Goal: Information Seeking & Learning: Compare options

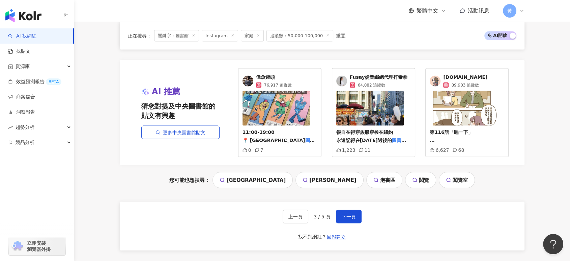
scroll to position [1387, 0]
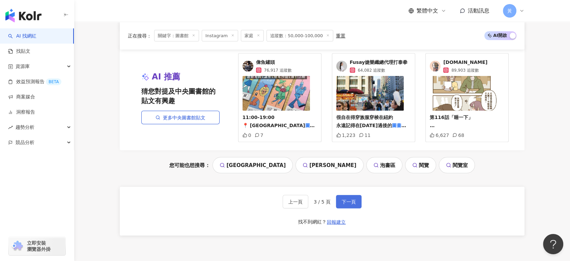
click at [351, 203] on button "下一頁" at bounding box center [349, 201] width 26 height 13
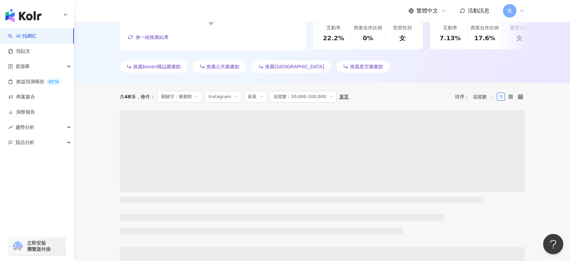
scroll to position [0, 0]
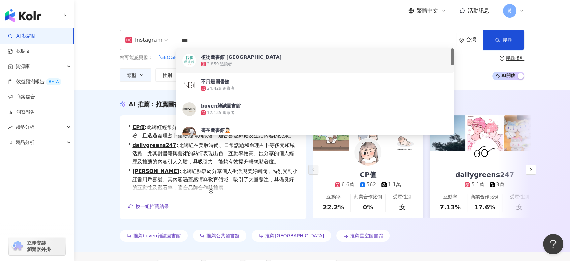
drag, startPoint x: 223, startPoint y: 43, endPoint x: 173, endPoint y: 44, distance: 49.9
click at [173, 44] on div "Instagram *** 台灣 搜尋 c7edac38-c4fb-4528-a8f4-cdfd38776540 27de71ed-3876-4bdb-a4a…" at bounding box center [322, 40] width 405 height 20
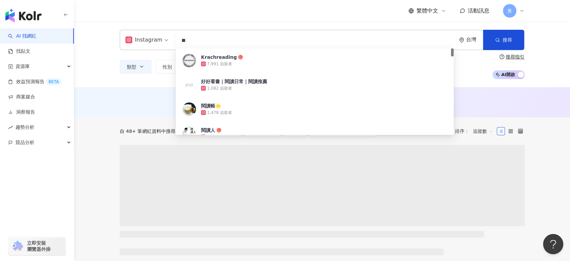
type input "**"
click at [98, 52] on div "Instagram ** 台灣 搜尋 9de524aa-b949-4ee6-95ed-10891cdc8331 Krachreading 7,991 追蹤者 …" at bounding box center [322, 54] width 496 height 65
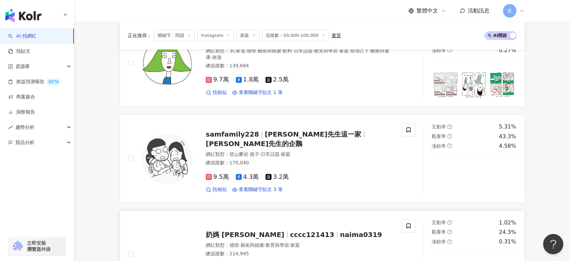
scroll to position [487, 0]
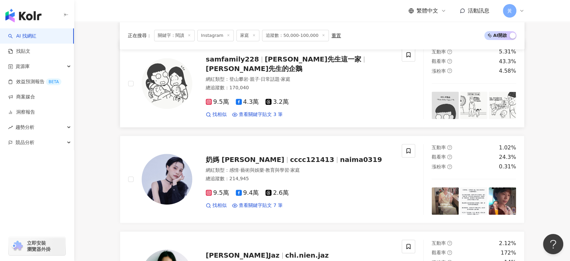
click at [285, 63] on span "山姆先生這一家" at bounding box center [313, 59] width 97 height 8
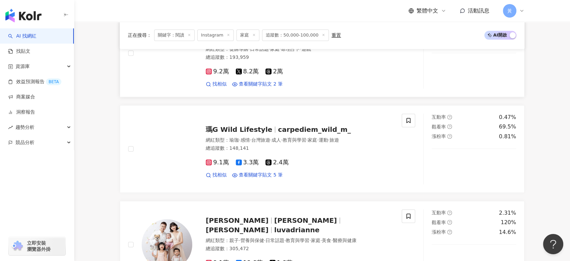
scroll to position [937, 0]
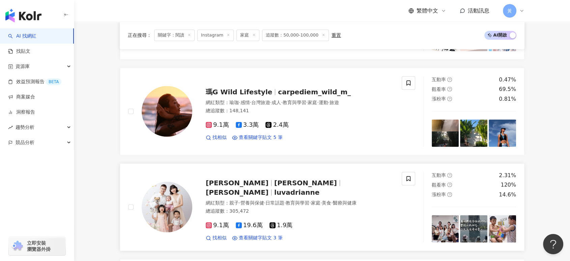
click at [260, 191] on div "倩兒 Adrianne Lu Adrianne Lu 倩兒 luvadrianne 網紅類型 ： 親子 · 營養與保健 · 日常話題 · 教育與學習 · 家庭…" at bounding box center [292, 206] width 201 height 69
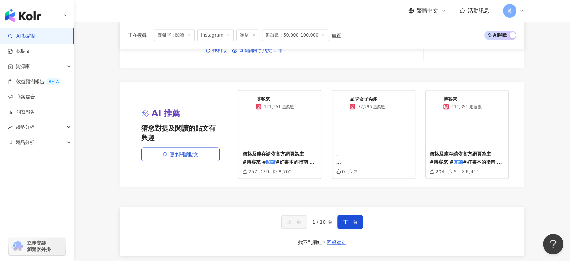
scroll to position [1275, 0]
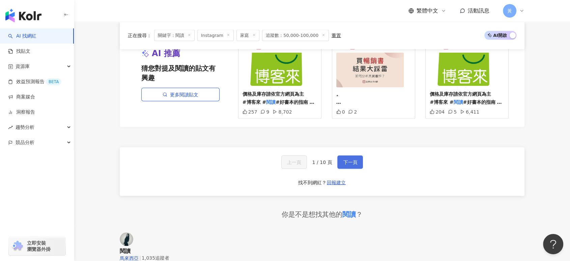
click at [355, 159] on span "下一頁" at bounding box center [350, 161] width 14 height 5
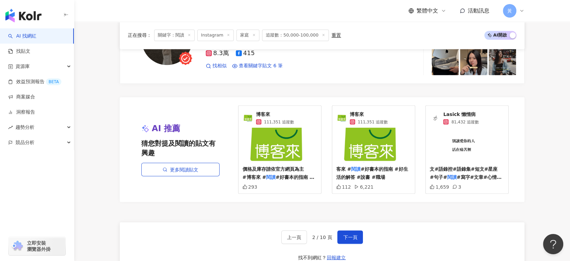
scroll to position [1237, 0]
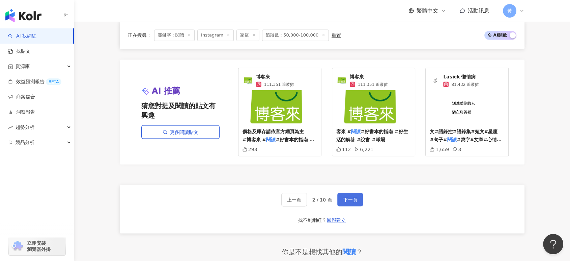
click at [346, 196] on span "下一頁" at bounding box center [350, 198] width 14 height 5
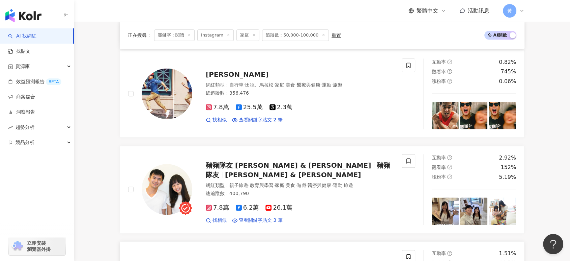
scroll to position [825, 0]
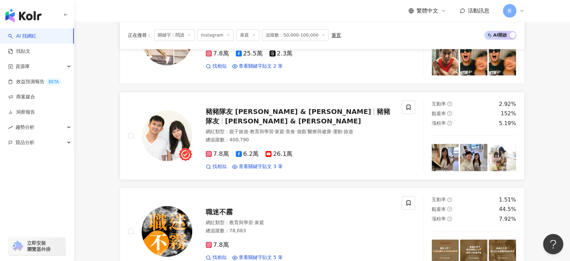
click at [235, 101] on div "豬豬隊友 Scott & Wendy 豬豬隊友 Scott & Wendy 網紅類型 ： 親子旅遊 · 教育與學習 · 家庭 · 美食 · 遊戲 · 醫療與健…" at bounding box center [292, 135] width 201 height 69
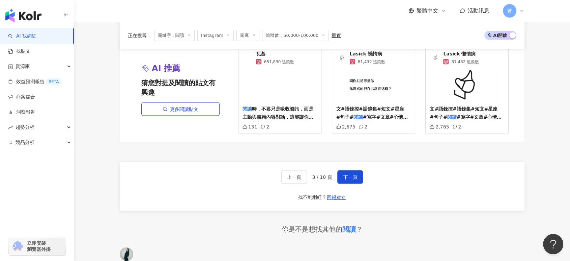
scroll to position [1275, 0]
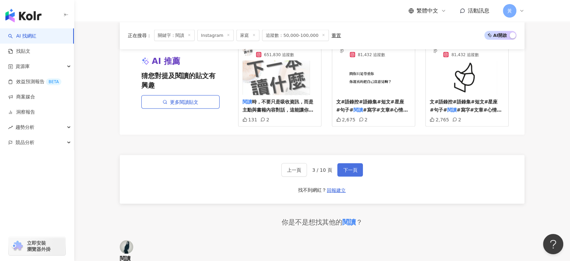
click at [357, 164] on button "下一頁" at bounding box center [350, 169] width 26 height 13
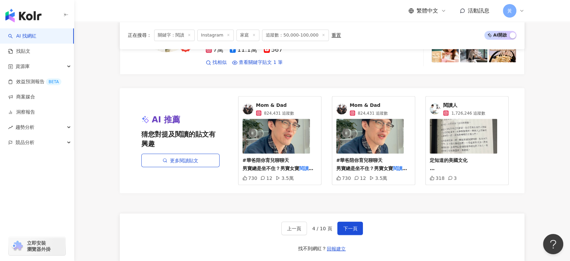
scroll to position [1251, 0]
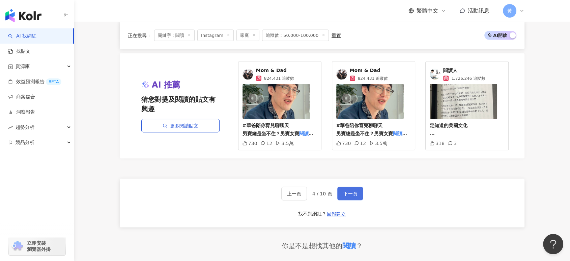
click at [347, 190] on span "下一頁" at bounding box center [350, 192] width 14 height 5
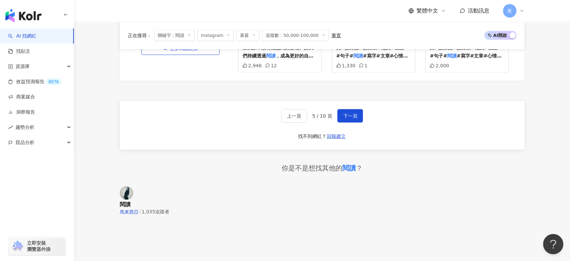
scroll to position [1390, 0]
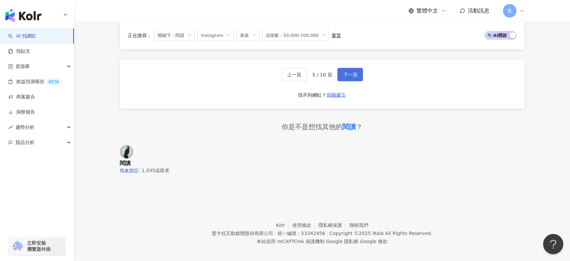
click at [342, 68] on button "下一頁" at bounding box center [350, 74] width 26 height 13
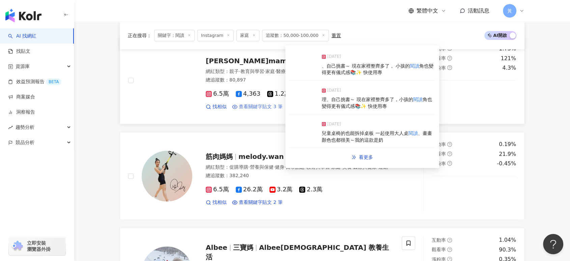
scroll to position [71, 0]
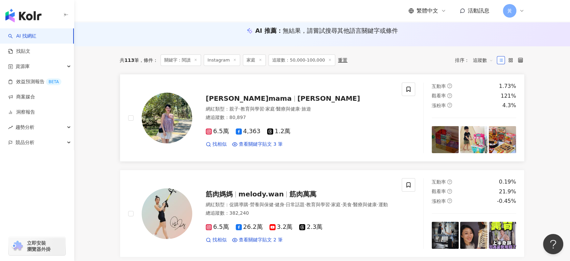
click at [249, 94] on span "[PERSON_NAME]mama" at bounding box center [252, 98] width 92 height 8
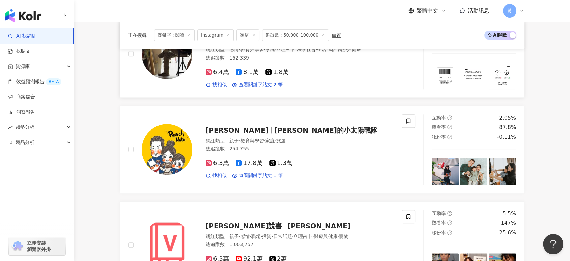
scroll to position [708, 0]
click at [274, 130] on span "盧小桃的小太陽戰隊" at bounding box center [325, 130] width 103 height 8
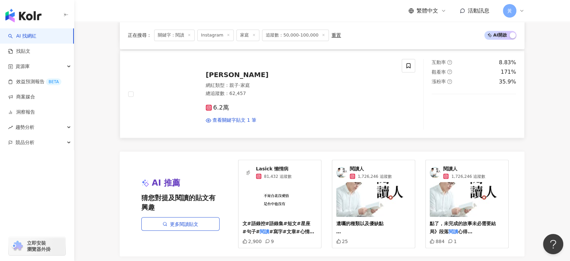
scroll to position [1158, 0]
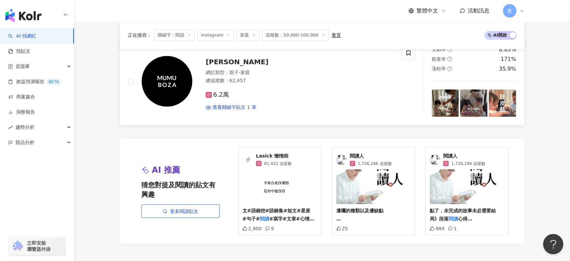
click at [243, 60] on span "MUMUBOZA 小穆小梅" at bounding box center [237, 62] width 63 height 8
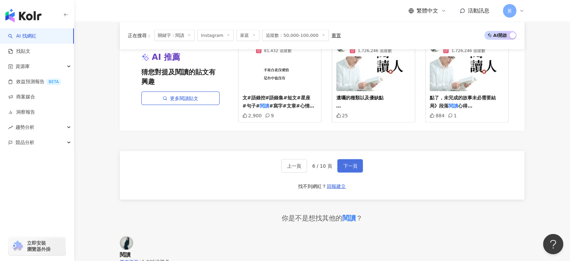
click at [343, 165] on button "下一頁" at bounding box center [350, 165] width 26 height 13
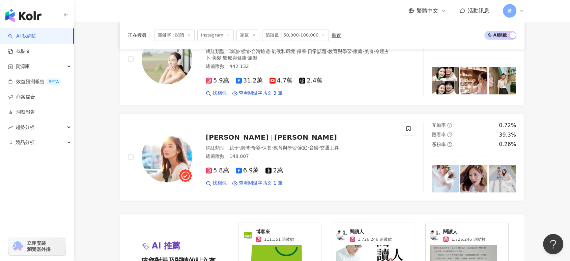
scroll to position [1200, 0]
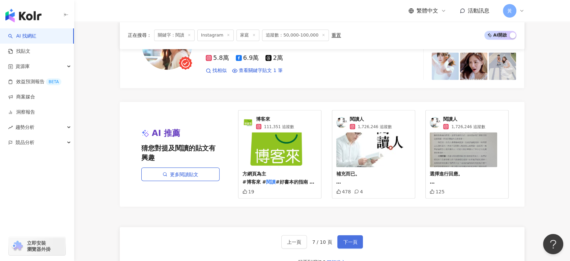
click at [346, 239] on span "下一頁" at bounding box center [350, 241] width 14 height 5
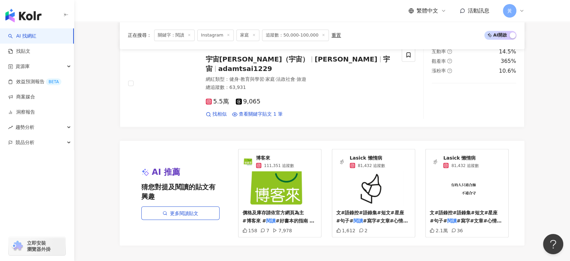
scroll to position [1237, 0]
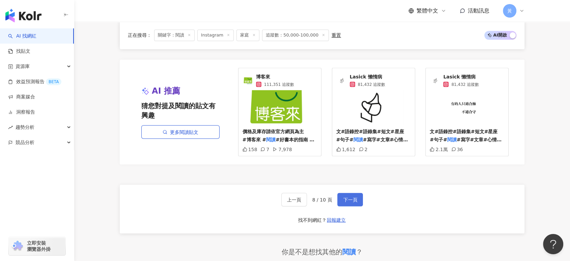
click at [350, 199] on span "下一頁" at bounding box center [350, 198] width 14 height 5
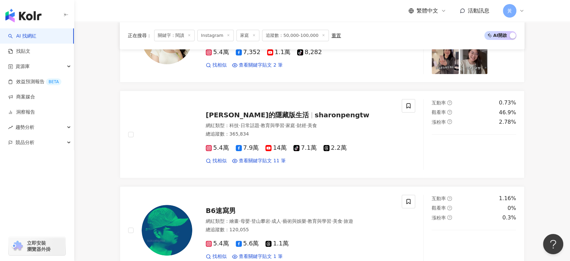
scroll to position [0, 0]
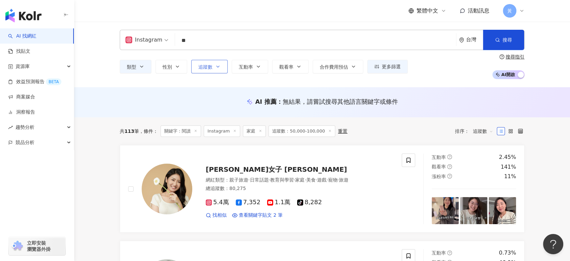
click at [204, 69] on span "追蹤數" at bounding box center [205, 66] width 14 height 5
click at [249, 64] on span "互動率" at bounding box center [246, 66] width 14 height 5
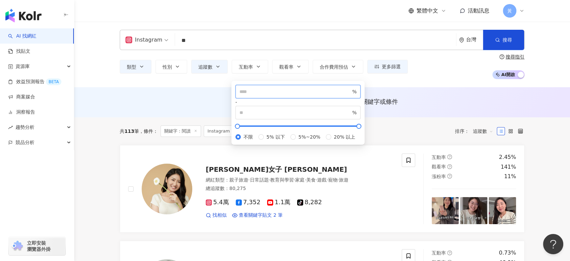
click at [257, 95] on input "number" at bounding box center [295, 91] width 111 height 7
type input "*"
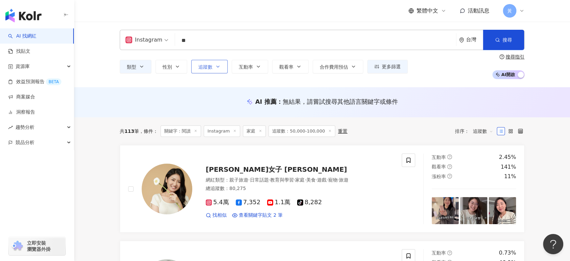
click at [216, 63] on button "追蹤數" at bounding box center [209, 66] width 36 height 13
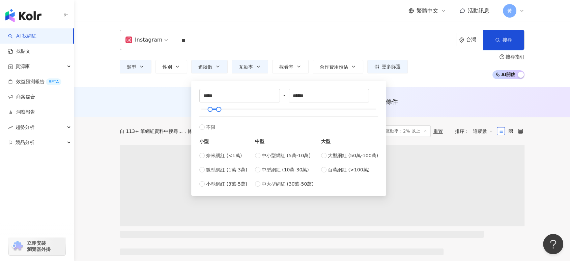
click at [137, 82] on div "Instagram ** 台灣 搜尋 9de524aa-b949-4ee6-95ed-10891cdc8331 Krachreading 7,991 追蹤者 …" at bounding box center [322, 54] width 496 height 65
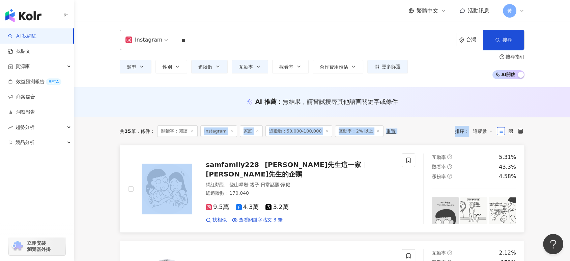
drag, startPoint x: 193, startPoint y: 130, endPoint x: 190, endPoint y: 163, distance: 32.8
click at [256, 129] on icon at bounding box center [257, 130] width 3 height 3
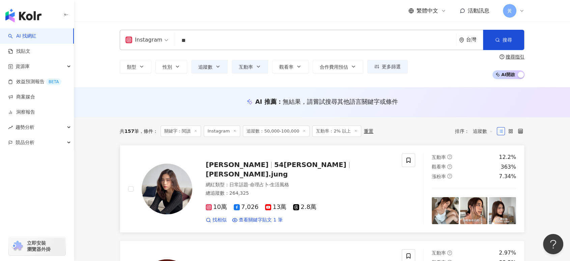
click at [274, 166] on span "54黃蓉" at bounding box center [313, 164] width 78 height 8
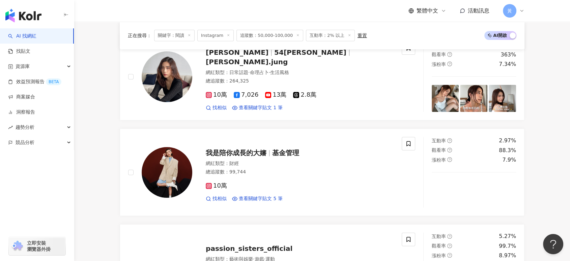
scroll to position [450, 0]
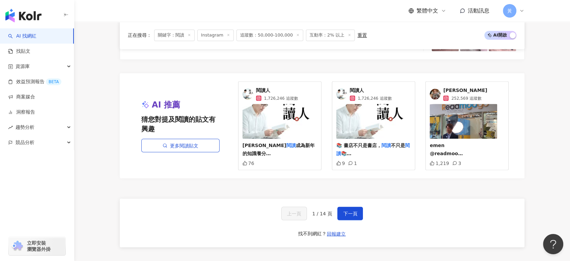
scroll to position [1237, 0]
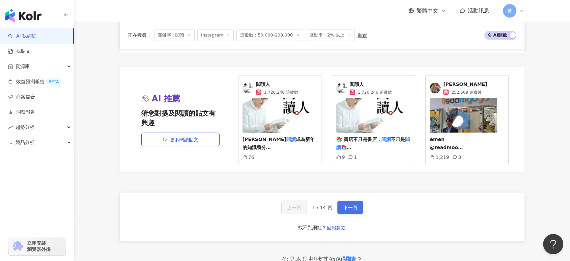
click at [347, 204] on span "下一頁" at bounding box center [350, 206] width 14 height 5
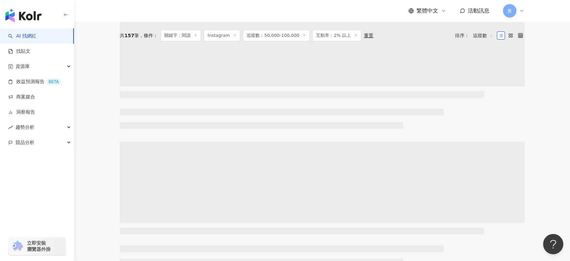
scroll to position [0, 0]
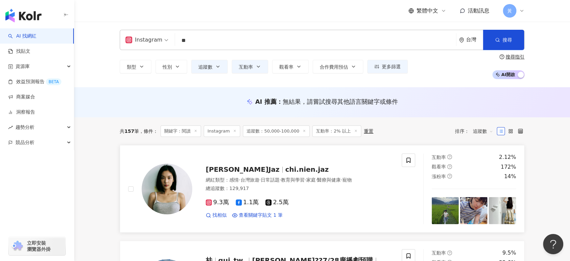
click at [239, 167] on span "季念潔 Jaz" at bounding box center [246, 169] width 80 height 8
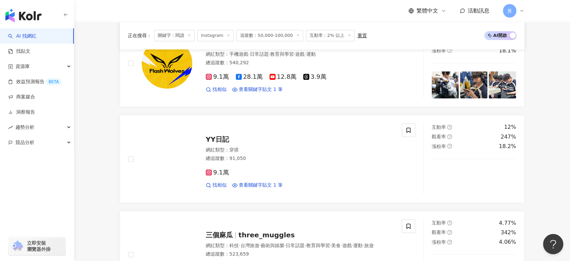
scroll to position [412, 0]
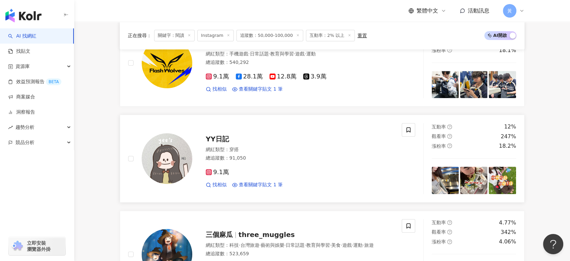
click at [211, 135] on span "YY日記" at bounding box center [217, 139] width 23 height 8
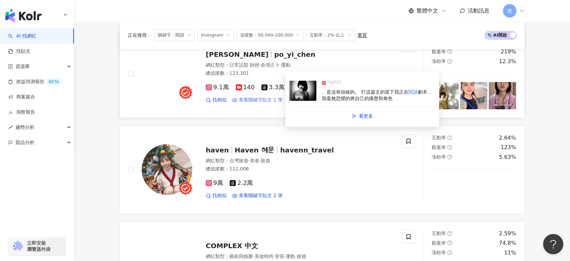
scroll to position [937, 0]
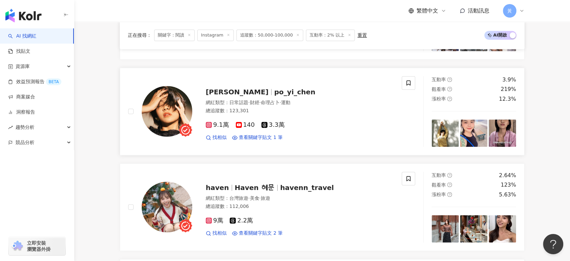
click at [274, 93] on span "po_yi_chen" at bounding box center [294, 92] width 41 height 8
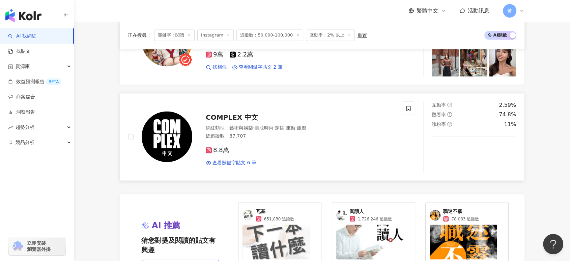
scroll to position [1200, 0]
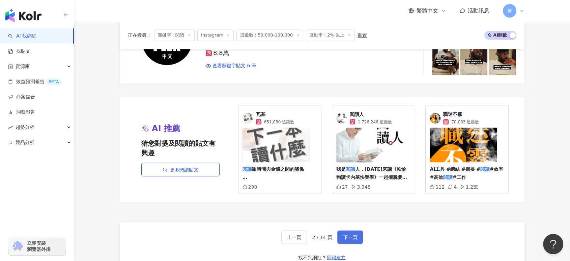
drag, startPoint x: 353, startPoint y: 235, endPoint x: 350, endPoint y: 231, distance: 5.7
click at [353, 235] on span "下一頁" at bounding box center [350, 236] width 14 height 5
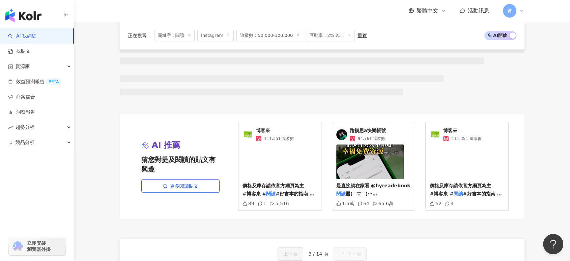
scroll to position [464, 0]
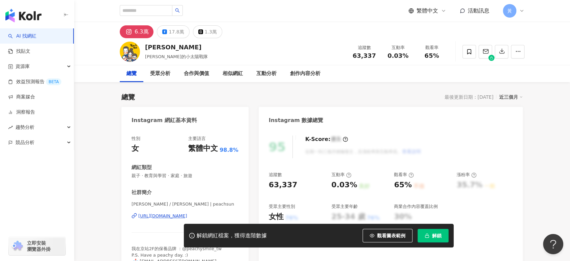
click at [187, 216] on div "https://www.instagram.com/peachsun/" at bounding box center [162, 216] width 49 height 6
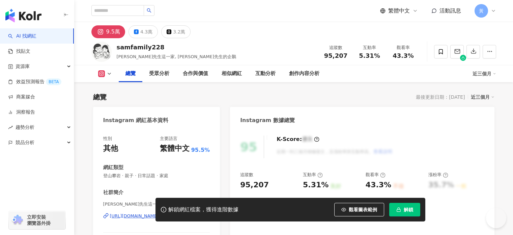
click at [159, 215] on div "https://www.instagram.com/samfamily228/" at bounding box center [134, 216] width 49 height 6
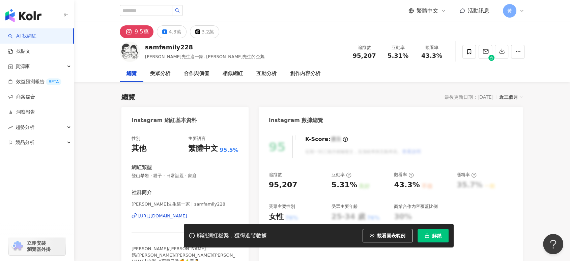
click at [430, 234] on button "解鎖" at bounding box center [433, 234] width 31 height 13
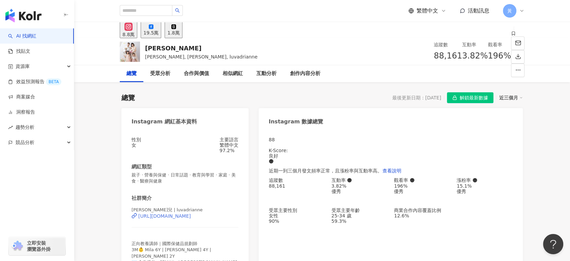
click at [185, 218] on div "https://www.instagram.com/luvadrianne/" at bounding box center [164, 215] width 53 height 5
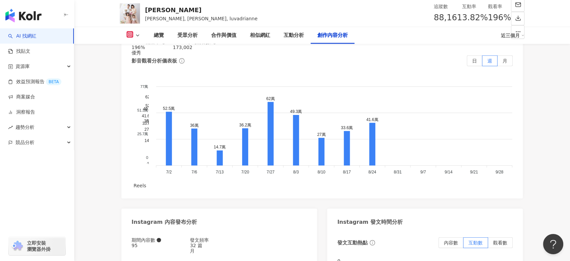
scroll to position [2025, 0]
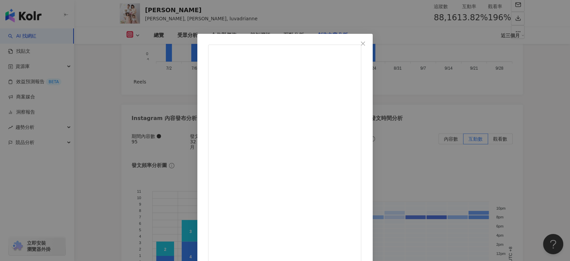
scroll to position [37, 0]
click at [467, 138] on div "倩兒 2025/1/10 786 2 查看原始貼文" at bounding box center [285, 130] width 570 height 261
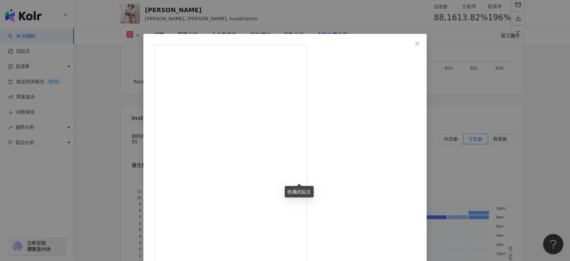
click at [467, 132] on div "倩兒 2025/2/7 當爸媽想要輕鬆 真的要先苦才會後甘 每天花一點時間好好陪伴孩子 就能讓他們養成自己閱讀自己玩的習慣🥰 #育兒日常 #家庭教育 #三寶媽…" at bounding box center [285, 130] width 570 height 261
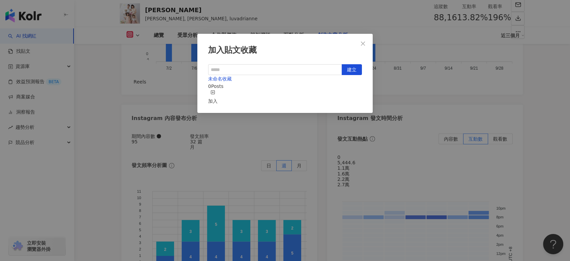
click at [480, 182] on div "加入貼文收藏 建立 未命名收藏 0 Posts 加入" at bounding box center [285, 130] width 570 height 261
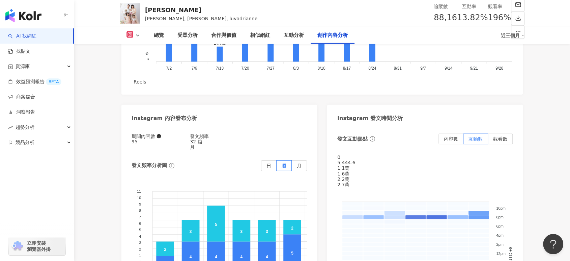
type input "*"
type input "****"
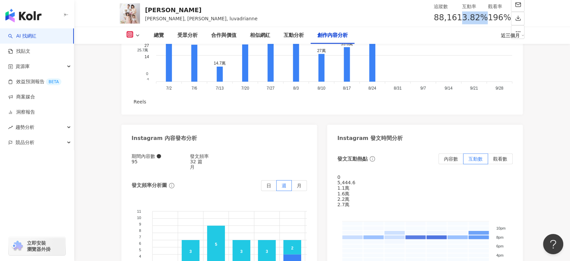
drag, startPoint x: 388, startPoint y: 17, endPoint x: 410, endPoint y: 17, distance: 21.9
click at [462, 17] on div "3.82%" at bounding box center [475, 17] width 26 height 13
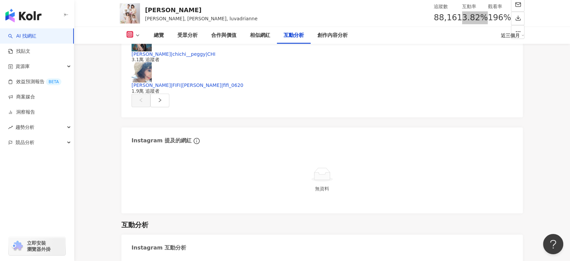
scroll to position [1503, 0]
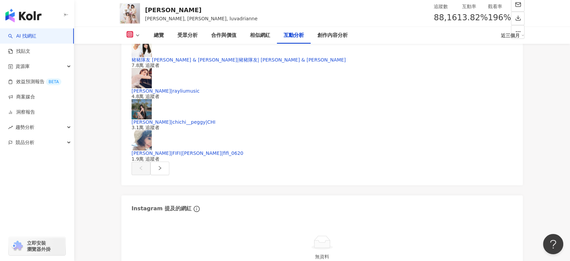
drag, startPoint x: 225, startPoint y: 129, endPoint x: 262, endPoint y: 124, distance: 37.1
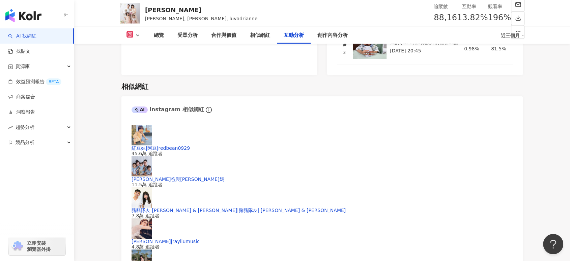
drag, startPoint x: 256, startPoint y: 166, endPoint x: 279, endPoint y: 165, distance: 23.0
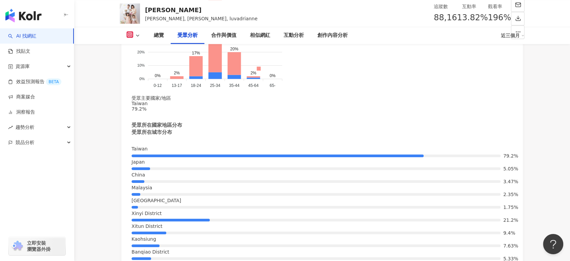
scroll to position [791, 0]
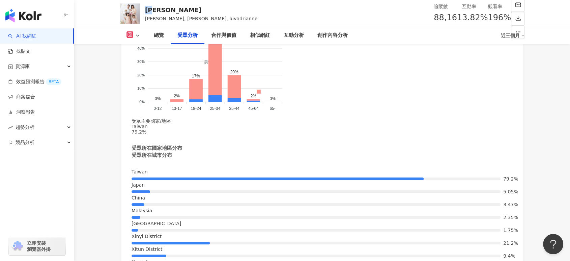
drag, startPoint x: 143, startPoint y: 7, endPoint x: 159, endPoint y: 9, distance: 15.9
click at [159, 9] on div "倩兒 Adrianne Lu, Adrianne Lu 倩兒, luvadrianne 追蹤數 88,161 互動率 3.82% 觀看率 196%" at bounding box center [322, 13] width 432 height 27
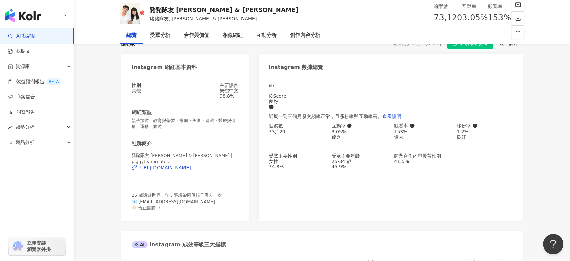
scroll to position [75, 0]
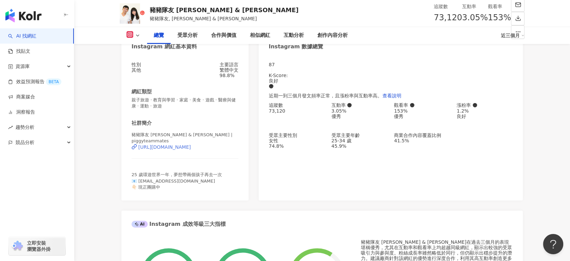
click at [191, 149] on div "[URL][DOMAIN_NAME]" at bounding box center [164, 146] width 53 height 5
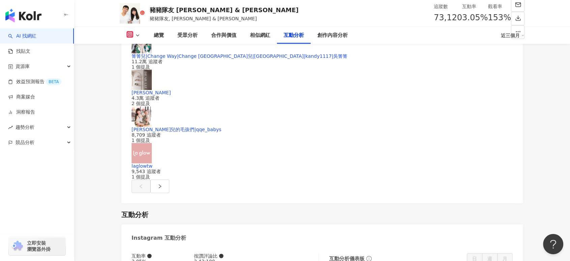
scroll to position [1912, 0]
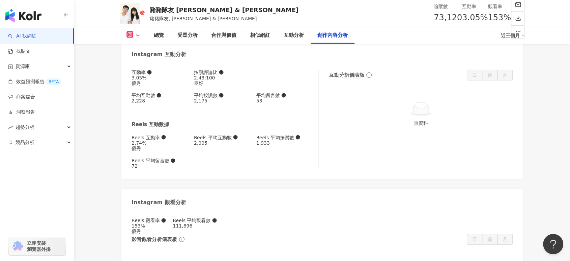
type input "*"
type input "**"
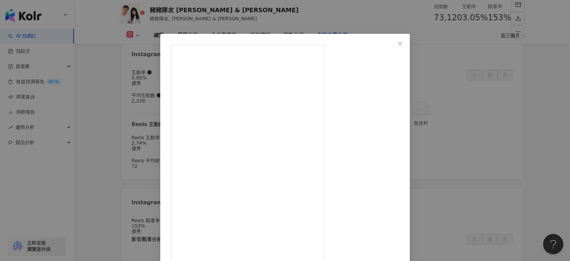
scroll to position [150, 0]
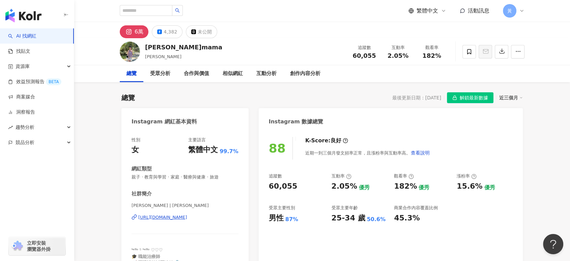
click at [185, 216] on div "https://www.instagram.com/jocelynnno/" at bounding box center [162, 217] width 49 height 6
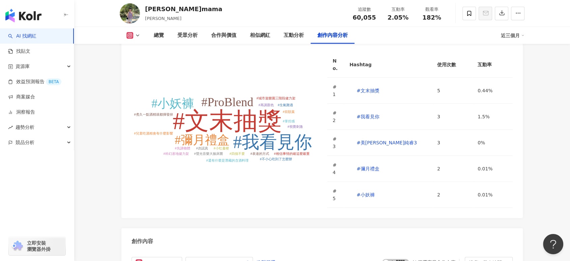
scroll to position [1837, 0]
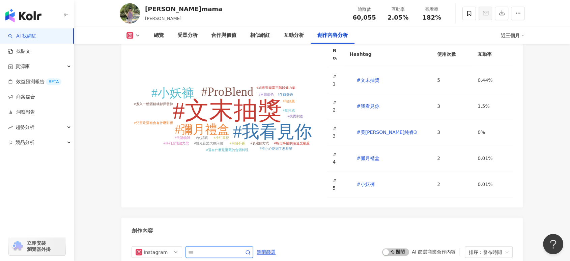
click at [218, 234] on input "text" at bounding box center [211, 252] width 47 height 8
type input "*"
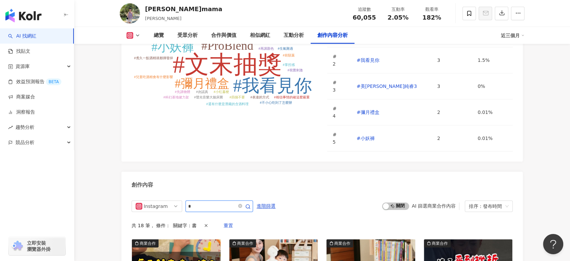
scroll to position [1920, 0]
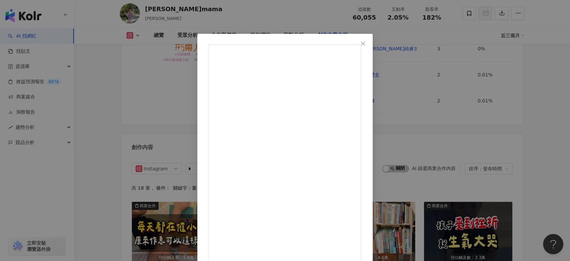
scroll to position [37, 0]
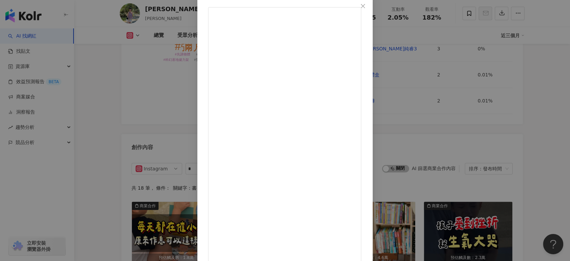
click at [513, 153] on div "喬瑟琳mama 2025/7/16 我們家小孩真的超愛看書， 每天不是在翻書、就是在找書的路上🤣 家裡原本的展示書櫃早就不夠用了， 書只能一疊一疊地堆在角落，…" at bounding box center [285, 130] width 570 height 261
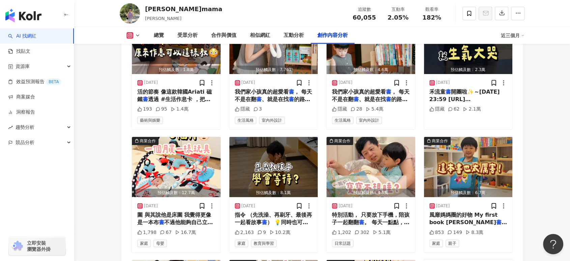
scroll to position [2146, 0]
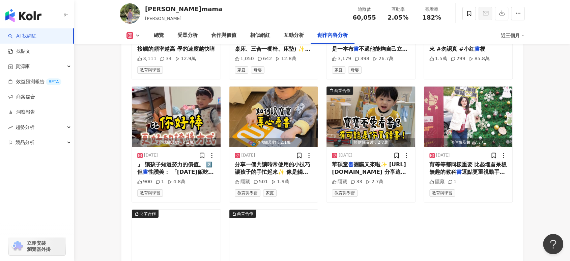
scroll to position [2408, 0]
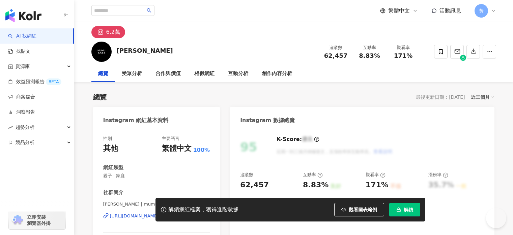
click at [159, 214] on div "[URL][DOMAIN_NAME]" at bounding box center [134, 216] width 49 height 6
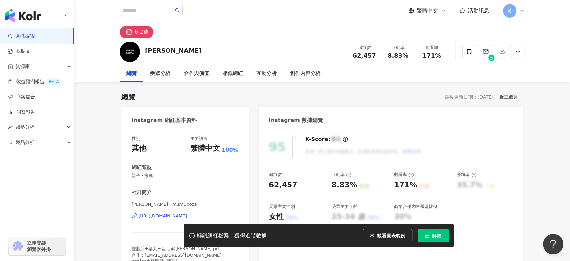
click at [445, 234] on button "解鎖" at bounding box center [433, 234] width 31 height 13
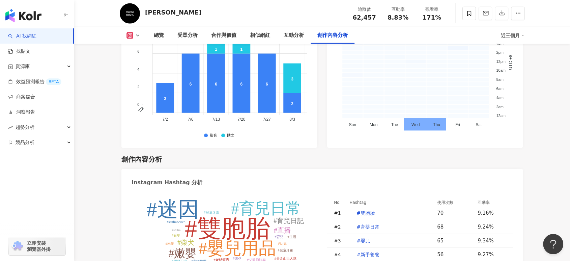
scroll to position [1995, 0]
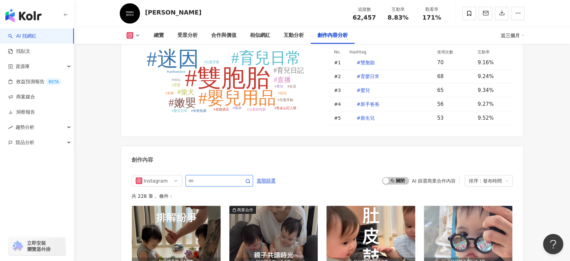
click at [222, 176] on input "text" at bounding box center [211, 180] width 47 height 8
type input "**"
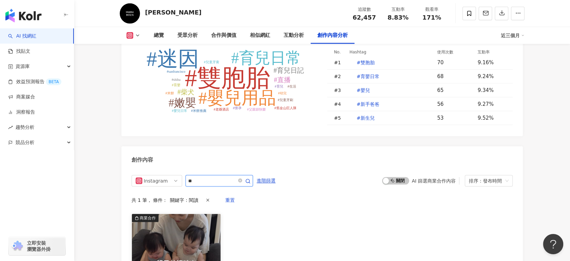
scroll to position [2120, 0]
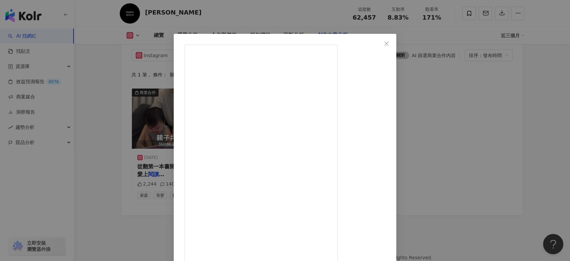
click at [513, 174] on div "MUMUBOZA 小穆小梅 2025/9/30 2,244 140 5.4萬 查看原始貼文" at bounding box center [285, 130] width 570 height 261
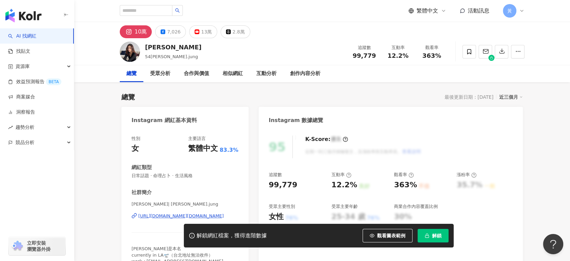
click at [187, 214] on div "[URL][DOMAIN_NAME][DOMAIN_NAME]" at bounding box center [180, 216] width 85 height 6
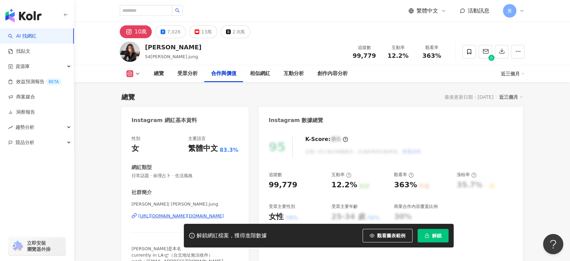
scroll to position [1012, 0]
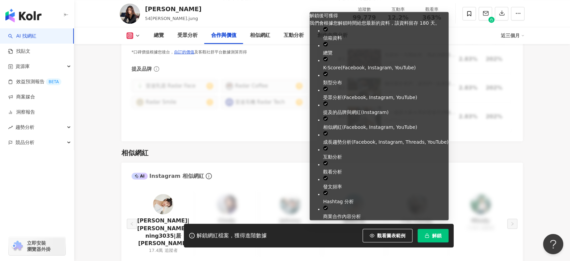
click at [438, 231] on button "解鎖" at bounding box center [433, 234] width 31 height 13
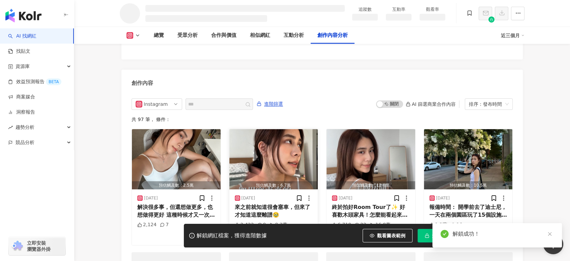
scroll to position [1813, 0]
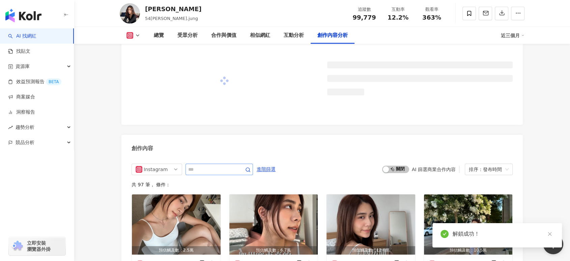
click at [221, 157] on div "Instagram 進階篩選 啟動 關閉 AI 篩選商業合作內容 排序：發布時間 共 97 筆 ， 條件： 預估觸及數：2.5萬 2025/9/22 解決很多…" at bounding box center [322, 238] width 402 height 163
click at [209, 165] on input "text" at bounding box center [211, 169] width 47 height 8
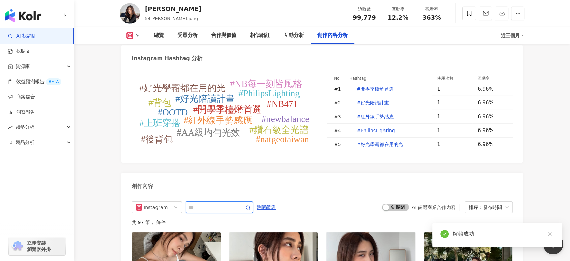
scroll to position [2067, 0]
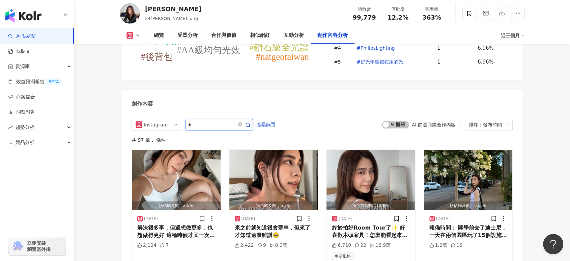
type input "*"
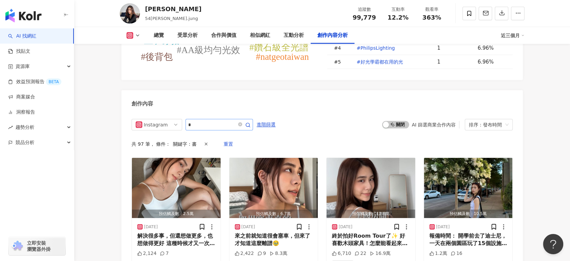
click at [213, 119] on span "*" at bounding box center [219, 124] width 67 height 11
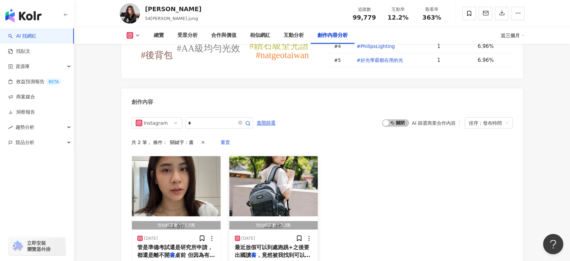
click at [254, 251] on mark "書" at bounding box center [253, 254] width 5 height 6
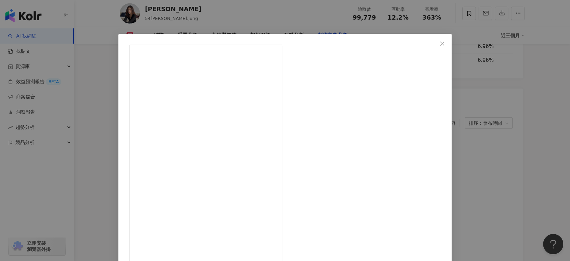
click at [467, 185] on div "黃蓉 2025/6/30 1,971 24 查看原始貼文" at bounding box center [285, 130] width 570 height 261
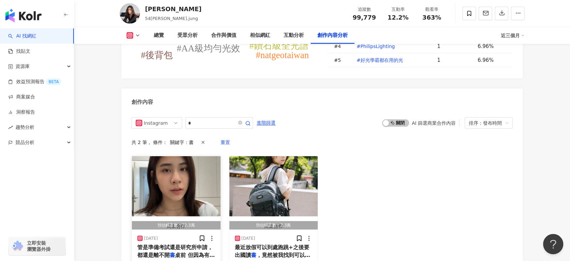
click at [185, 251] on span "桌前 但因為有飛利浦軒博A5 Pro智" at bounding box center [176, 262] width 78 height 22
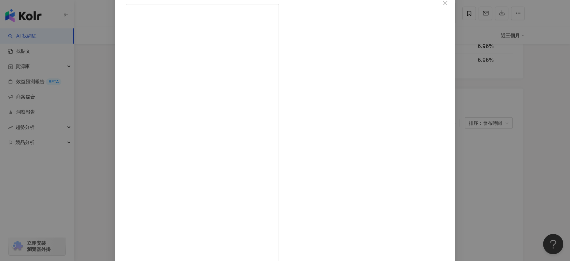
scroll to position [42, 0]
click at [465, 143] on div "黃蓉 2025/8/18 6,936 13 30.1萬 查看原始貼文" at bounding box center [285, 130] width 570 height 261
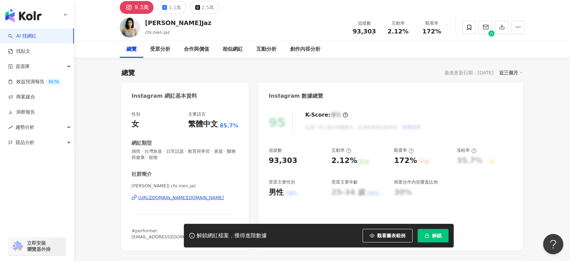
scroll to position [37, 0]
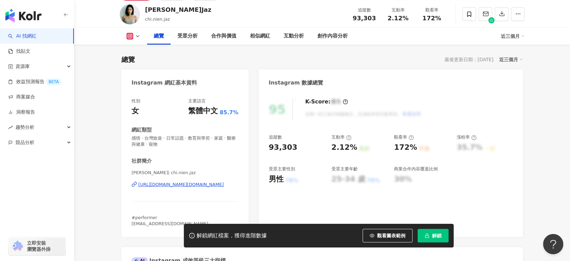
click at [157, 185] on div "[URL][DOMAIN_NAME][DOMAIN_NAME]" at bounding box center [180, 184] width 85 height 6
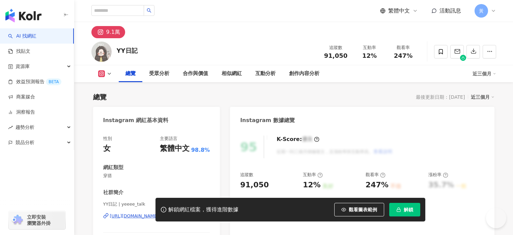
click at [159, 215] on div "[URL][DOMAIN_NAME]" at bounding box center [134, 216] width 49 height 6
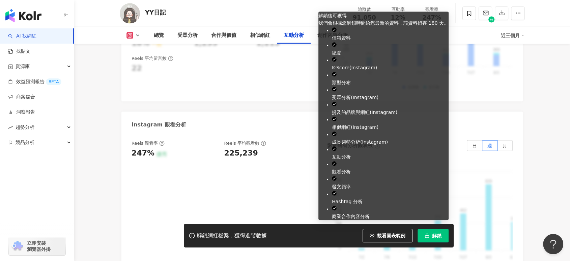
scroll to position [2103, 0]
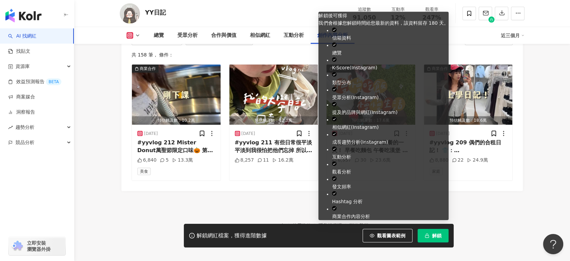
click at [446, 232] on button "解鎖" at bounding box center [433, 234] width 31 height 13
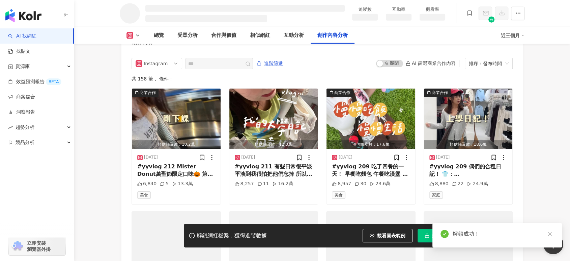
scroll to position [1821, 0]
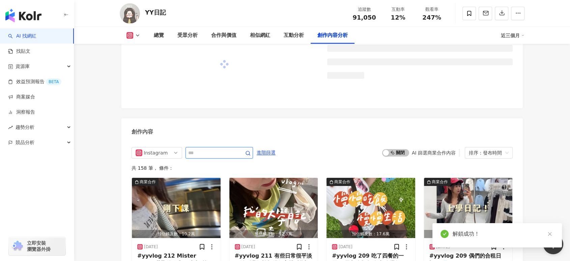
drag, startPoint x: 195, startPoint y: 62, endPoint x: 203, endPoint y: 61, distance: 8.1
click at [195, 148] on input "text" at bounding box center [211, 152] width 47 height 8
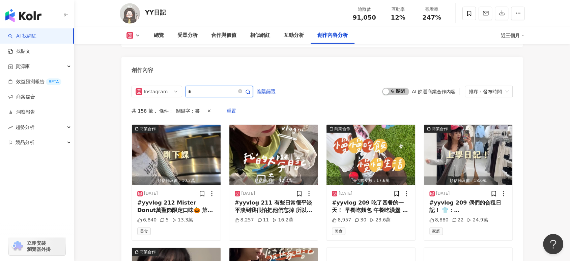
scroll to position [2075, 0]
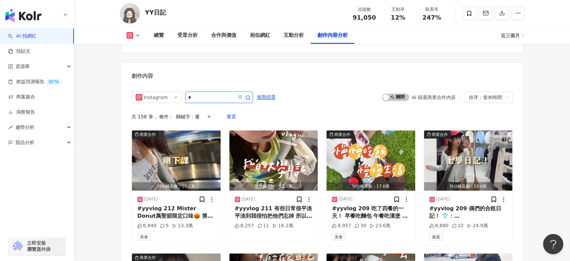
click at [217, 93] on input "*" at bounding box center [211, 97] width 47 height 8
click at [236, 93] on input "*" at bounding box center [211, 97] width 47 height 8
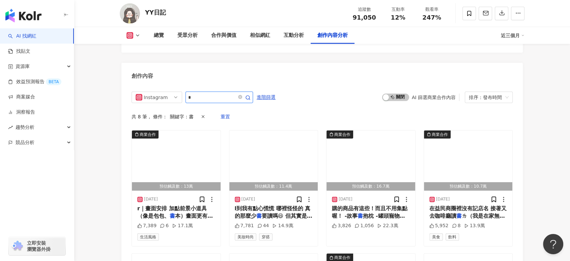
scroll to position [2112, 0]
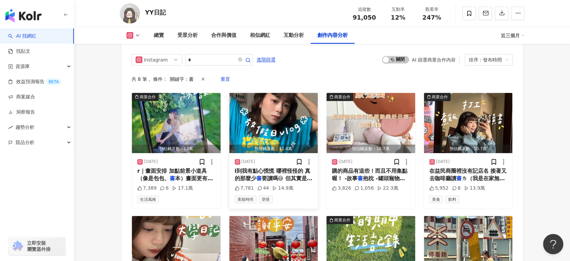
click at [258, 175] on mark "書" at bounding box center [258, 178] width 5 height 6
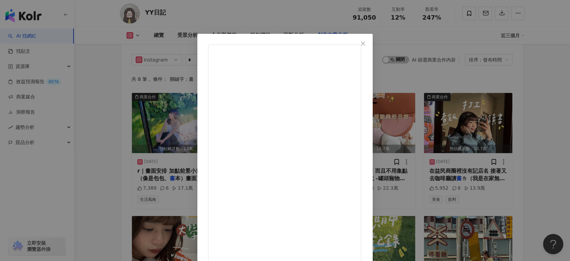
click at [513, 101] on div "YY日記 [DATE] #yyvlog 141 沒什麼特別的放假日 這次跟之前期中相比之前 意外的超chill Chill到我有點心慌慌 哪裡怪怪的 真的那麼…" at bounding box center [285, 130] width 570 height 261
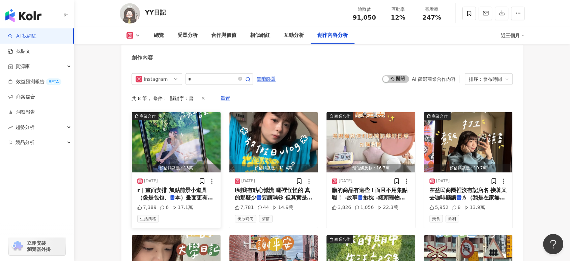
scroll to position [2075, 0]
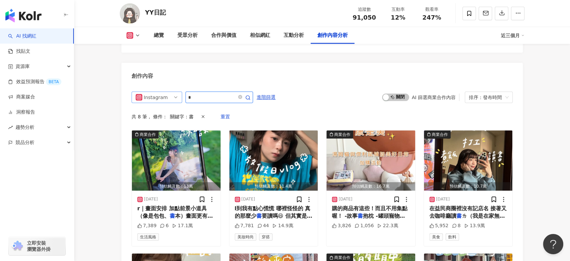
drag, startPoint x: 184, startPoint y: 80, endPoint x: 175, endPoint y: 80, distance: 8.8
click at [175, 91] on div "Instagram *" at bounding box center [192, 96] width 121 height 11
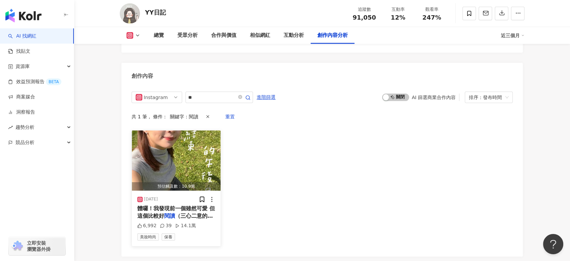
click at [186, 212] on span "（三心二意的女人） 期中考完之後有" at bounding box center [175, 219] width 76 height 14
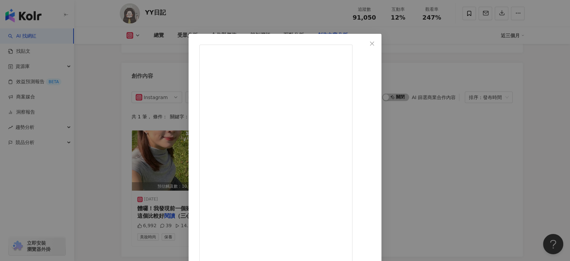
click at [483, 143] on div "YY日記 [DATE] #yyvlog 142 我[DATE]仔細數我的vlog 數量之後發現 我這一年來竟然發了141部？？？？ 大嚇到 於是決定開始好好記…" at bounding box center [285, 130] width 570 height 261
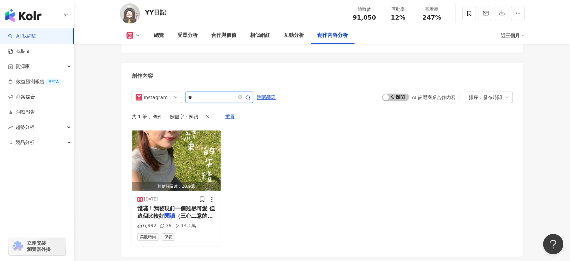
click at [225, 93] on input "**" at bounding box center [211, 97] width 47 height 8
type input "*"
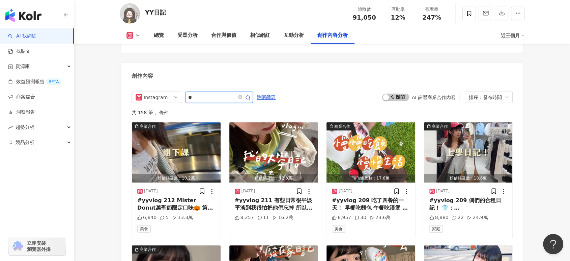
type input "**"
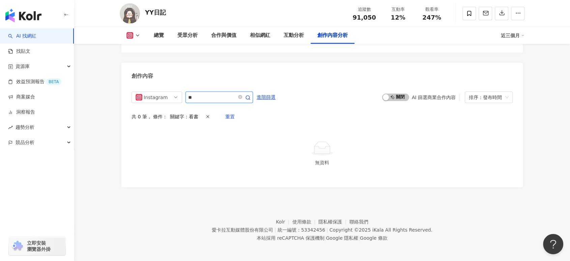
scroll to position [2055, 0]
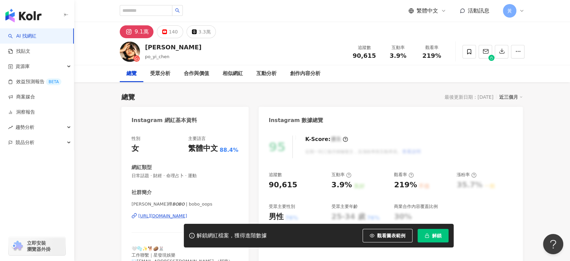
click at [155, 216] on div "[URL][DOMAIN_NAME]" at bounding box center [162, 216] width 49 height 6
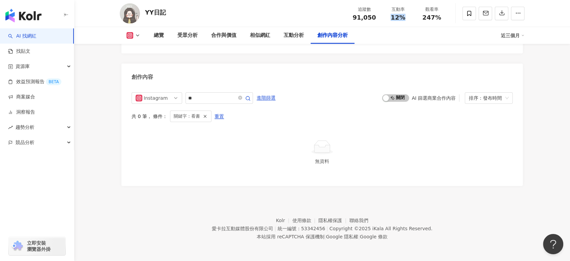
drag, startPoint x: 400, startPoint y: 18, endPoint x: 406, endPoint y: 18, distance: 5.7
click at [406, 18] on div "12%" at bounding box center [398, 17] width 26 height 7
copy span "12%"
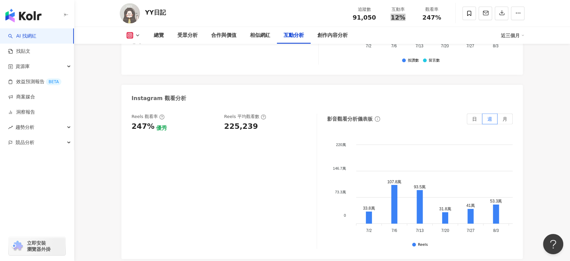
scroll to position [1493, 0]
click at [255, 126] on div "Reels 觀看率 247% 優秀 Reels 平均觀看數 225,239" at bounding box center [221, 123] width 179 height 18
copy div "225,239"
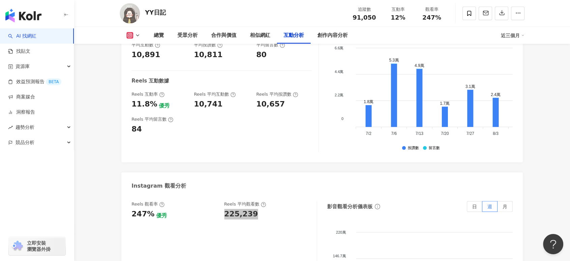
scroll to position [1380, 0]
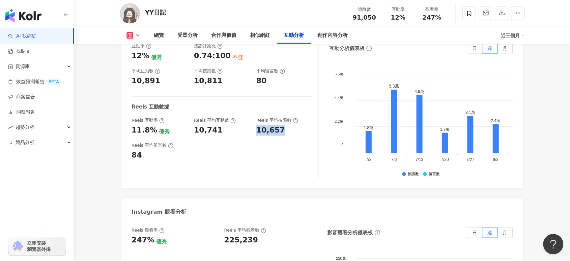
drag, startPoint x: 281, startPoint y: 132, endPoint x: 290, endPoint y: 133, distance: 9.1
click at [290, 133] on div "Reels 互動率 11.8% 優秀 Reels 平均互動數 10,741 Reels 平均按讚數 10,657" at bounding box center [222, 126] width 180 height 18
copy div "10,657"
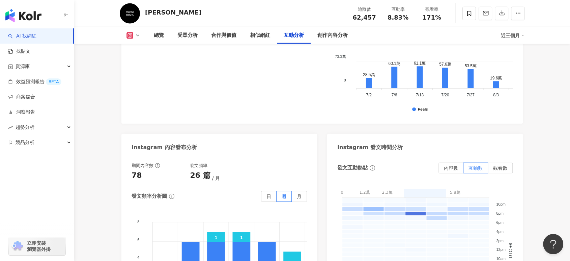
scroll to position [1482, 0]
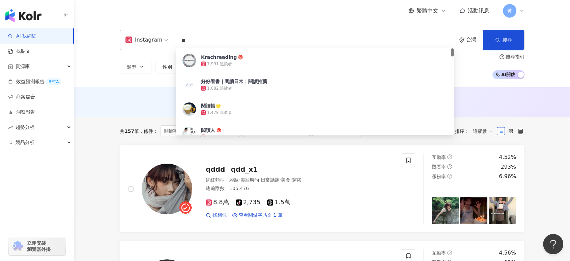
drag, startPoint x: 193, startPoint y: 38, endPoint x: 157, endPoint y: 38, distance: 35.8
click at [157, 38] on div "Instagram ** 台灣 搜尋 9de524aa-b949-4ee6-95ed-10891cdc8331 Krachreading 7,991 追蹤者 …" at bounding box center [322, 40] width 405 height 20
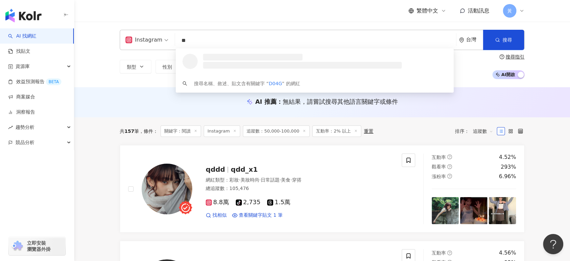
type input "*"
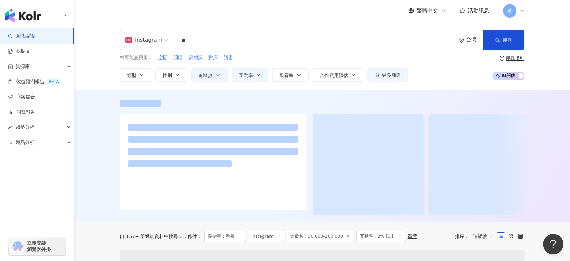
click at [96, 29] on div "Instagram ** 台灣 搜尋 224b0be4-ab99-4c73-838b-61e09429715b @ 바보구리 1,485 追蹤者 統統愛看書 …" at bounding box center [322, 56] width 496 height 68
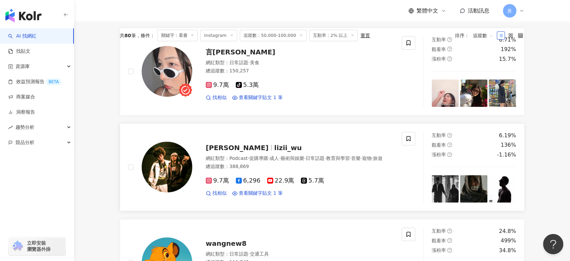
scroll to position [219, 0]
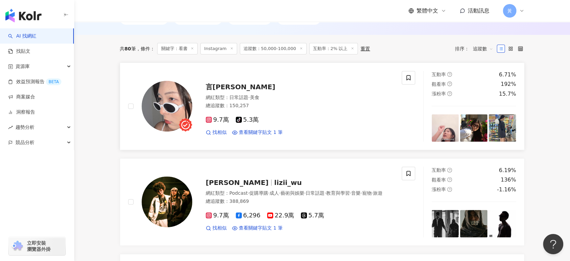
click at [210, 86] on span "言[PERSON_NAME]" at bounding box center [241, 87] width 70 height 8
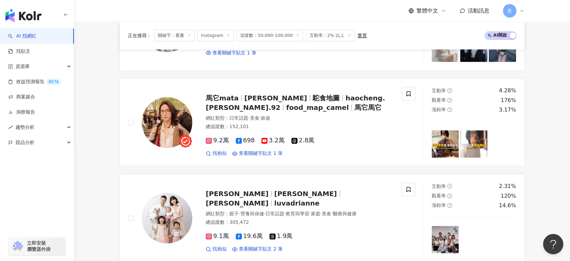
scroll to position [894, 0]
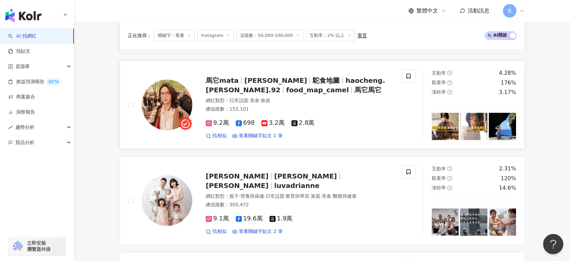
click at [242, 78] on span "馬它mata" at bounding box center [225, 80] width 38 height 8
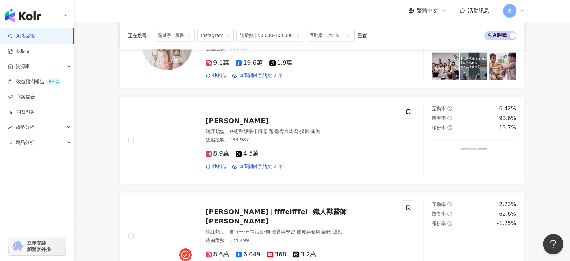
scroll to position [1157, 0]
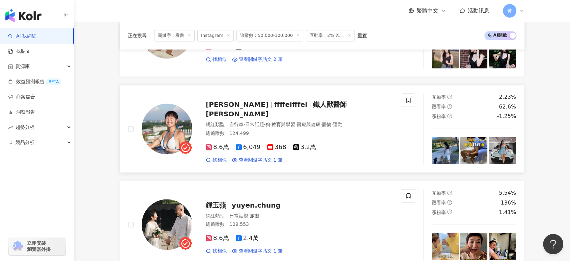
click at [264, 109] on span "鐵人獸醫師 郭霏" at bounding box center [276, 109] width 141 height 18
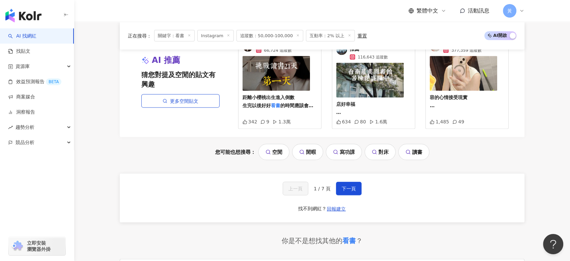
scroll to position [1419, 0]
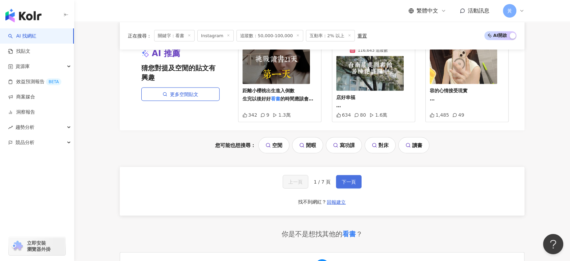
click at [342, 181] on span "下一頁" at bounding box center [349, 181] width 14 height 5
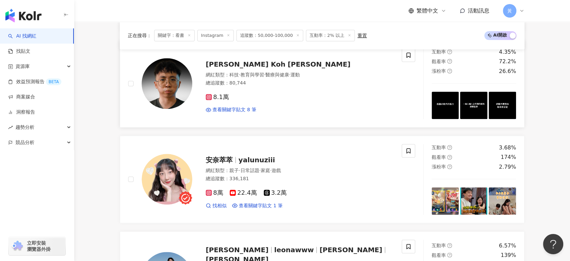
scroll to position [750, 0]
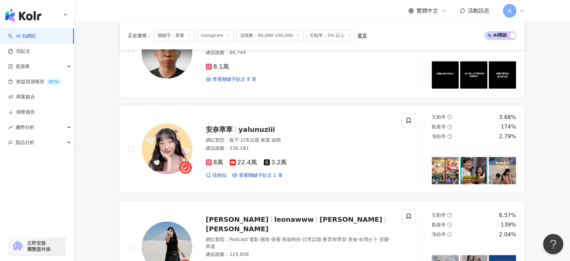
click at [96, 161] on main "Instagram ** 台灣 搜尋 224b0be4-ab99-4c73-838b-61e09429715b @ 바보구리 1,485 追蹤者 統統愛看書 …" at bounding box center [322, 125] width 496 height 1707
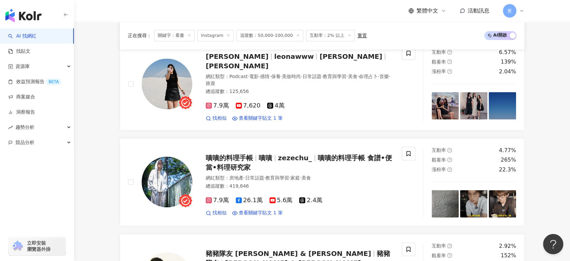
scroll to position [862, 0]
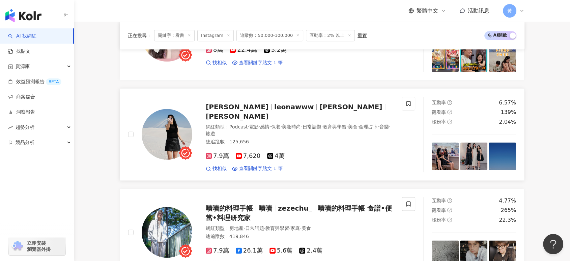
click at [250, 111] on span "[PERSON_NAME]" at bounding box center [240, 107] width 69 height 8
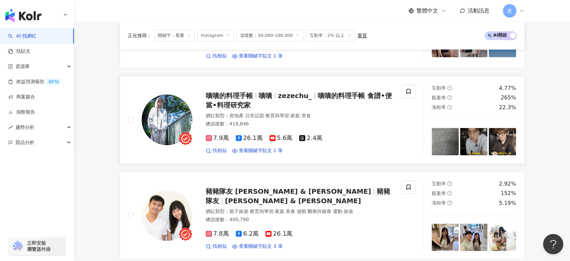
click at [235, 100] on span "嘖嘖的料理手帳 食譜•便當•料理研究家" at bounding box center [299, 100] width 186 height 18
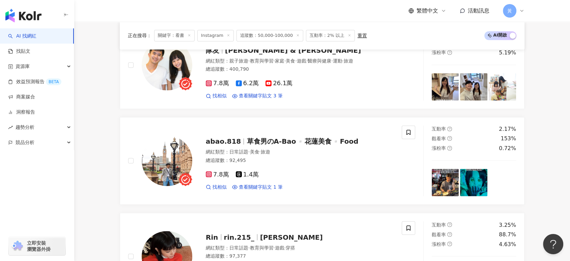
scroll to position [1237, 0]
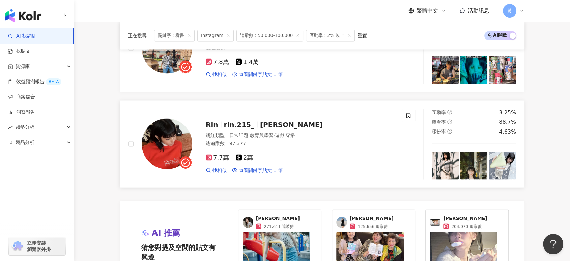
click at [238, 124] on span "rin.215_" at bounding box center [239, 124] width 30 height 8
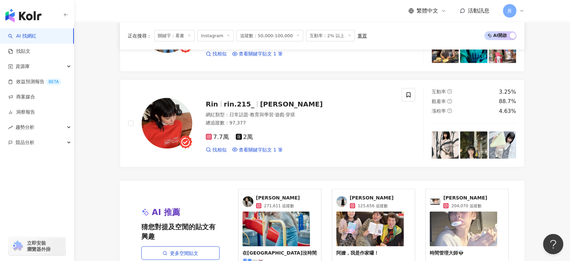
scroll to position [1350, 0]
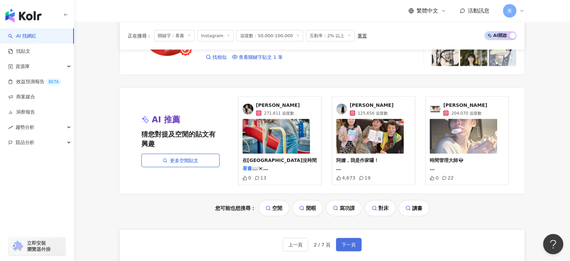
click at [348, 242] on span "下一頁" at bounding box center [349, 244] width 14 height 5
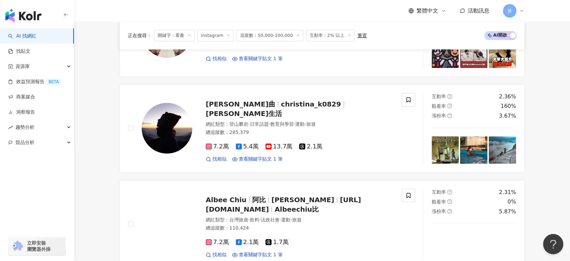
scroll to position [580, 0]
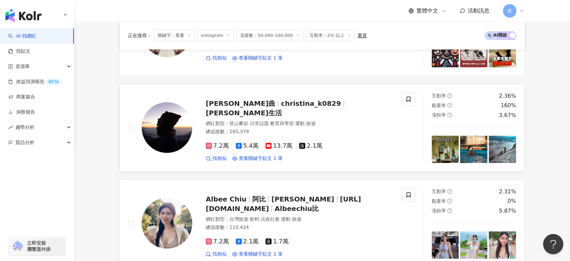
click at [281, 107] on span "christina_k0829" at bounding box center [311, 103] width 60 height 8
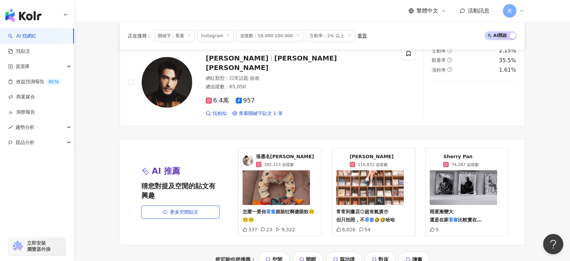
scroll to position [1367, 0]
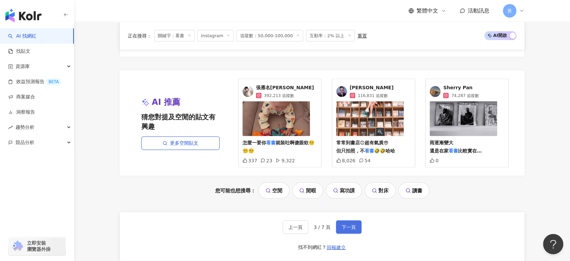
click at [349, 228] on span "下一頁" at bounding box center [349, 226] width 14 height 5
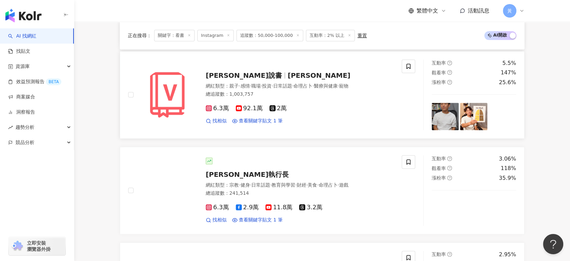
scroll to position [600, 0]
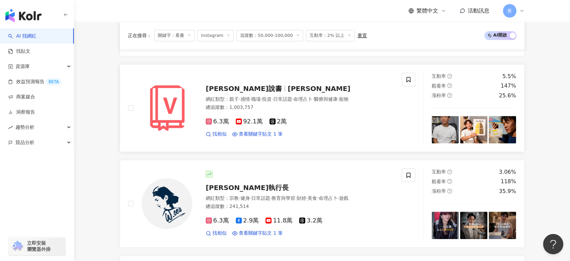
click at [231, 92] on span "文森說書" at bounding box center [244, 88] width 76 height 8
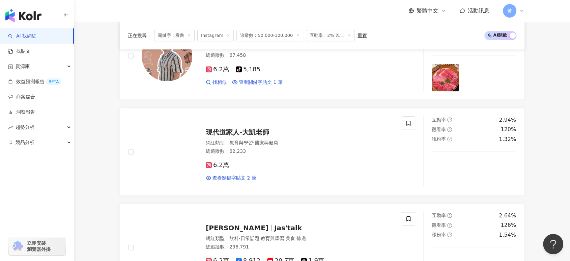
scroll to position [937, 0]
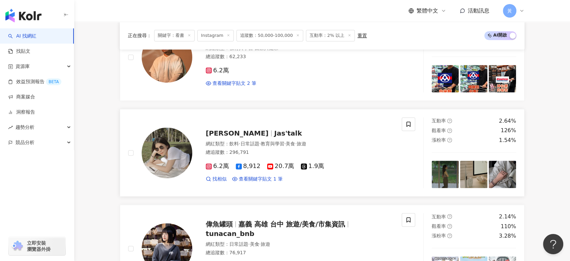
click at [229, 137] on span "Jasmine" at bounding box center [237, 133] width 63 height 8
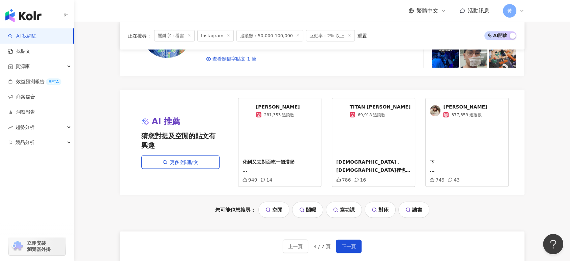
scroll to position [1387, 0]
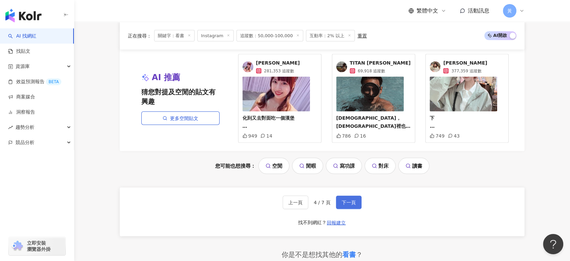
click at [351, 204] on span "下一頁" at bounding box center [349, 201] width 14 height 5
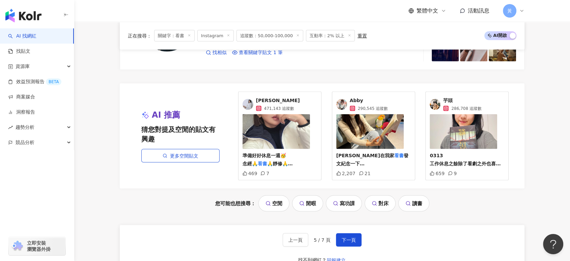
scroll to position [1425, 0]
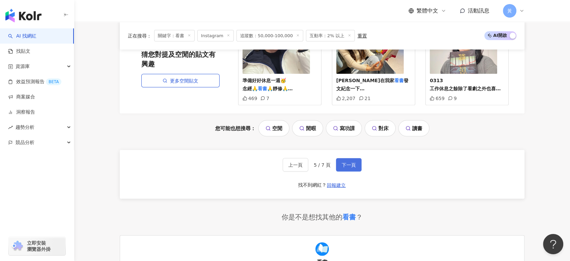
click at [352, 166] on span "下一頁" at bounding box center [349, 164] width 14 height 5
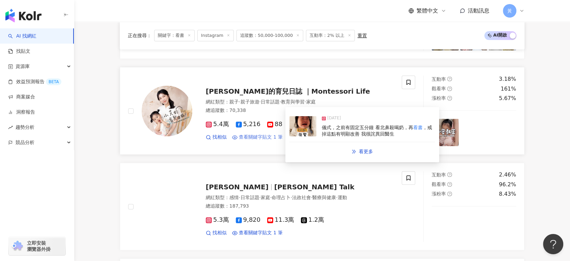
scroll to position [904, 0]
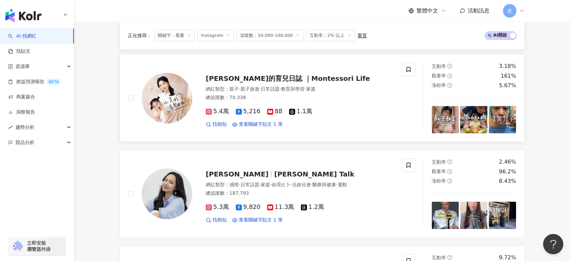
click at [252, 79] on span "小艾的育兒日誌 ｜Montessori Life" at bounding box center [288, 78] width 164 height 8
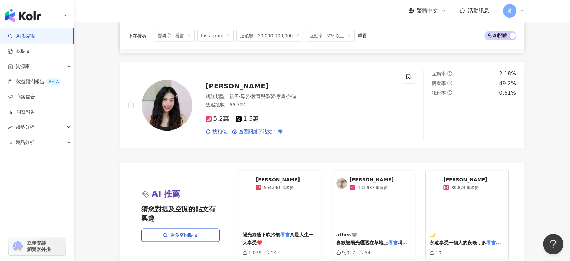
scroll to position [1391, 0]
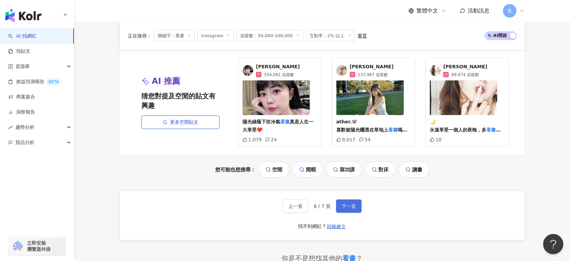
click at [346, 203] on span "下一頁" at bounding box center [349, 205] width 14 height 5
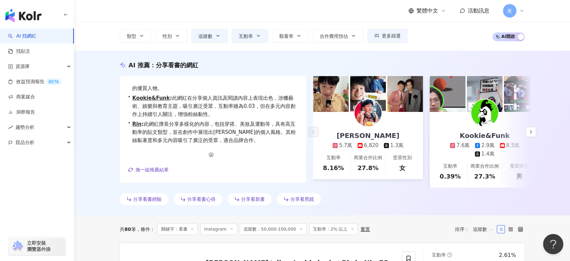
scroll to position [0, 0]
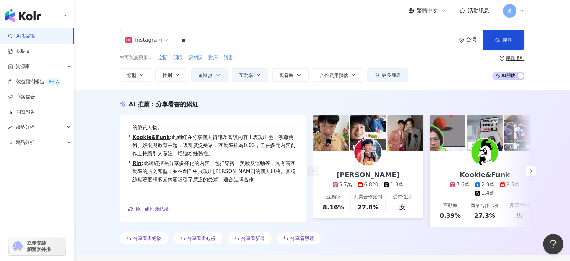
click at [162, 37] on div "Instagram ** 台灣 搜尋 224b0be4-ab99-4c73-838b-61e09429715b @ 바보구리 1,485 追蹤者 統統愛看書 …" at bounding box center [322, 40] width 405 height 20
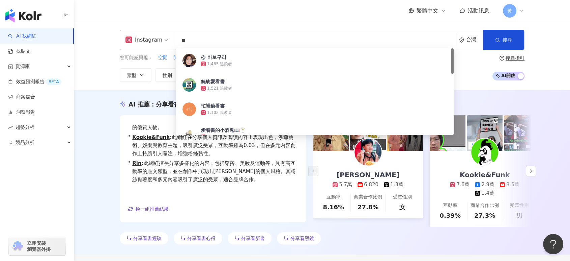
type input "*"
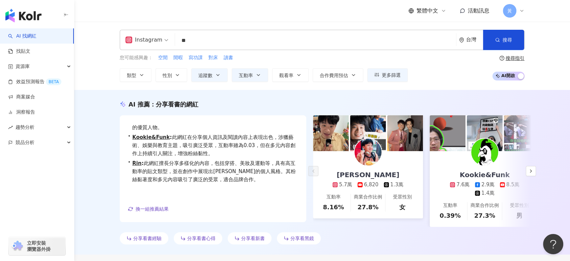
type input "**"
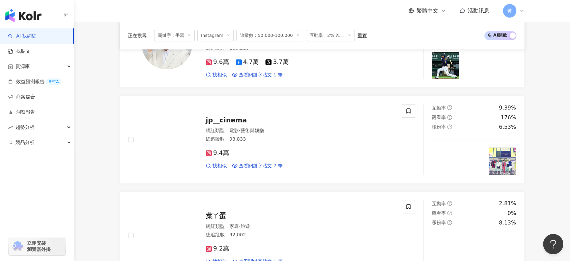
scroll to position [361, 0]
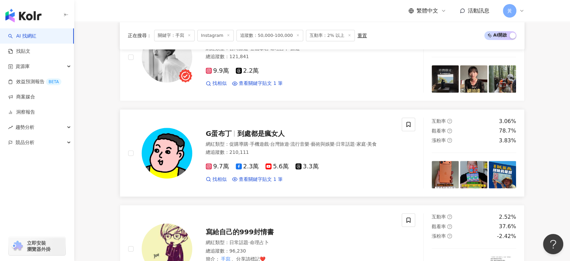
click at [236, 129] on span "G蛋布丁" at bounding box center [221, 133] width 31 height 8
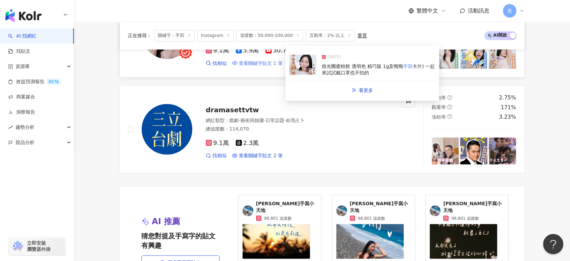
scroll to position [1336, 0]
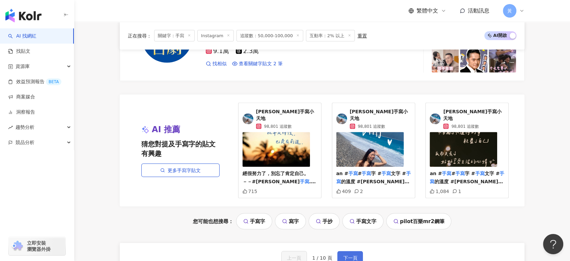
click at [354, 255] on span "下一頁" at bounding box center [350, 257] width 14 height 5
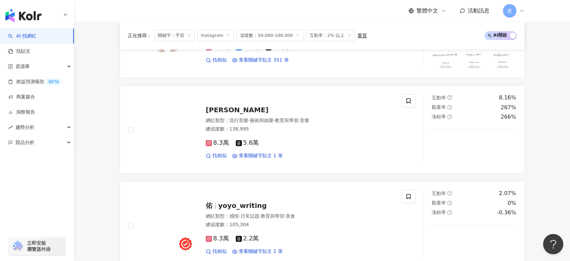
scroll to position [787, 0]
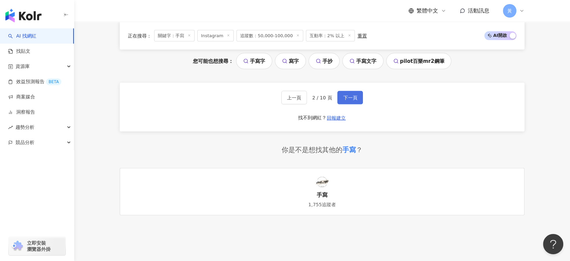
click at [348, 95] on span "下一頁" at bounding box center [350, 97] width 14 height 5
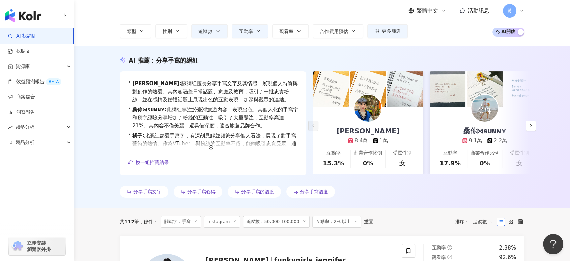
scroll to position [0, 0]
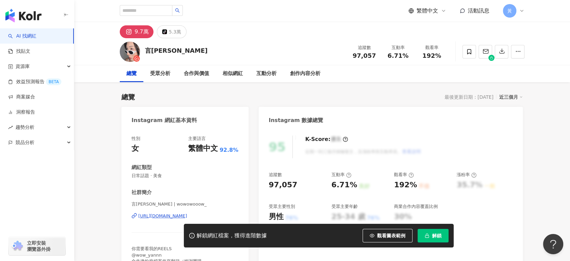
click at [153, 218] on div "https://www.instagram.com/wowowooow_/" at bounding box center [162, 216] width 49 height 6
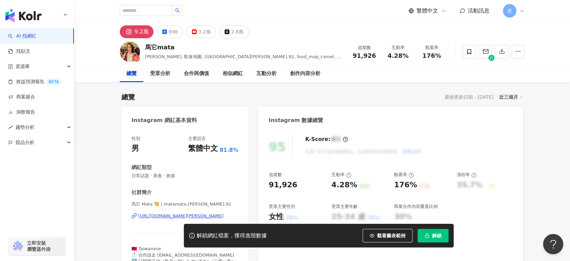
click at [145, 215] on div "https://www.instagram.com/matamata.chan.92/" at bounding box center [180, 216] width 85 height 6
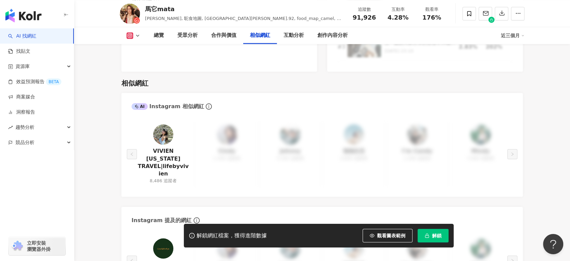
scroll to position [1087, 0]
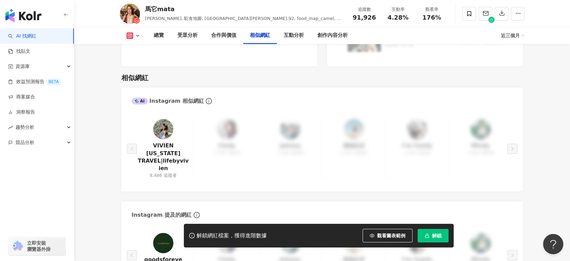
click at [430, 234] on button "解鎖" at bounding box center [433, 234] width 31 height 13
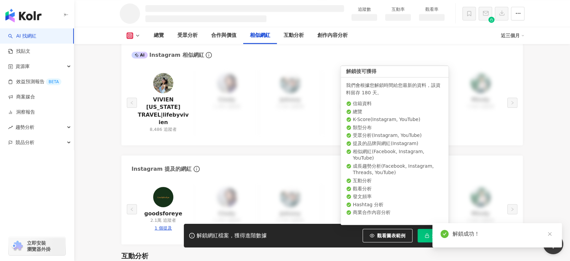
scroll to position [942, 0]
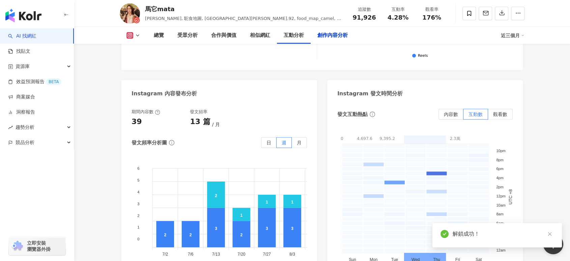
scroll to position [1998, 0]
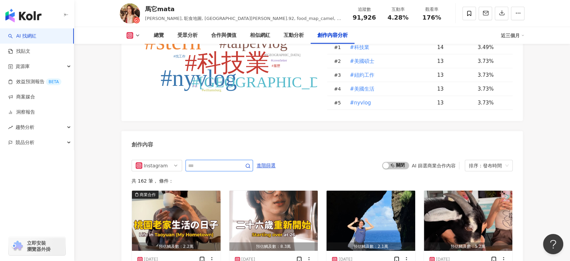
click at [206, 161] on input "text" at bounding box center [211, 165] width 47 height 8
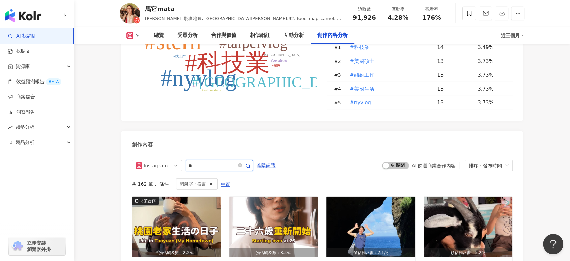
scroll to position [2076, 0]
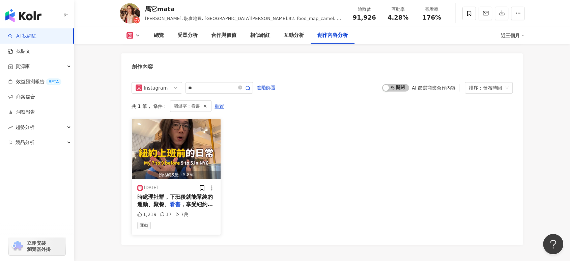
click at [173, 201] on mark "看書" at bounding box center [175, 204] width 11 height 6
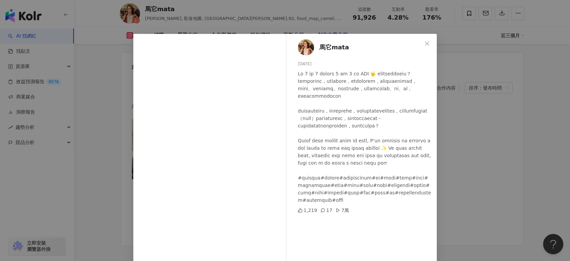
scroll to position [37, 0]
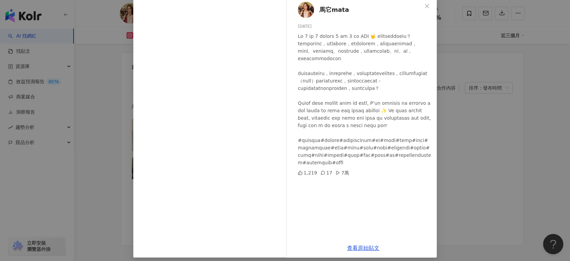
drag, startPoint x: 477, startPoint y: 172, endPoint x: 458, endPoint y: 172, distance: 18.6
click at [458, 172] on div "馬它mata 2024/11/24 1,219 17 7萬 查看原始貼文" at bounding box center [285, 130] width 570 height 261
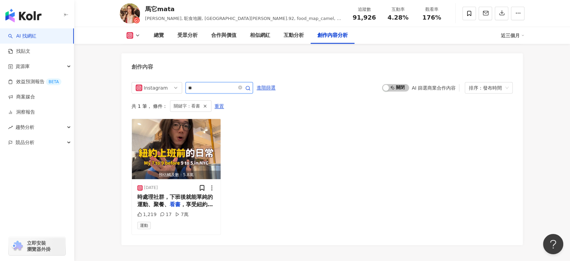
click at [200, 84] on input "**" at bounding box center [211, 88] width 47 height 8
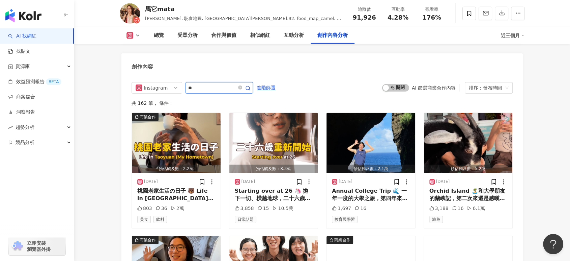
type input "*"
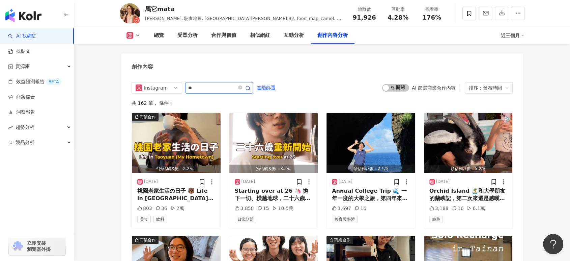
type input "**"
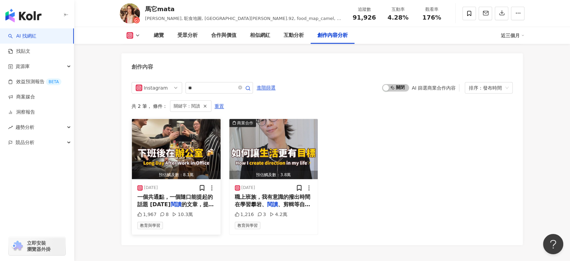
click at [206, 201] on span "的文章，提及社區（Community" at bounding box center [175, 208] width 76 height 14
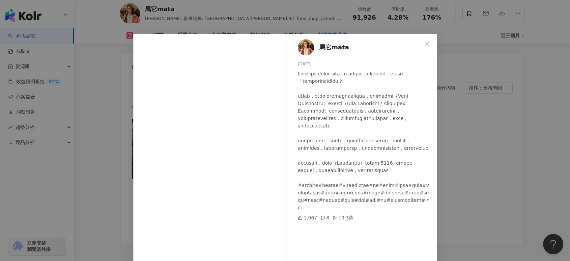
click at [492, 161] on div "馬它mata 2024/12/22 1,967 8 10.3萬 查看原始貼文" at bounding box center [285, 130] width 570 height 261
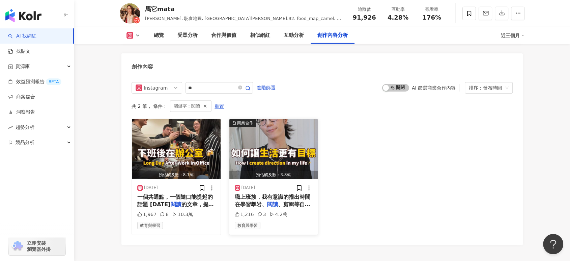
click at [279, 193] on span "職上班族，我有意識的撥出時間在學習攀岩、" at bounding box center [273, 200] width 76 height 14
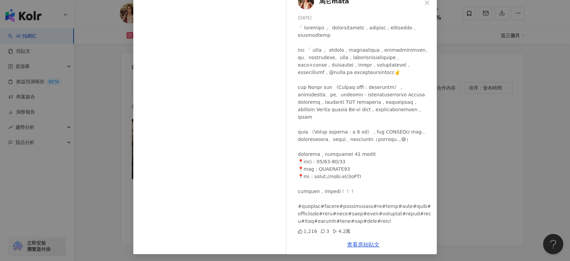
scroll to position [42, 0]
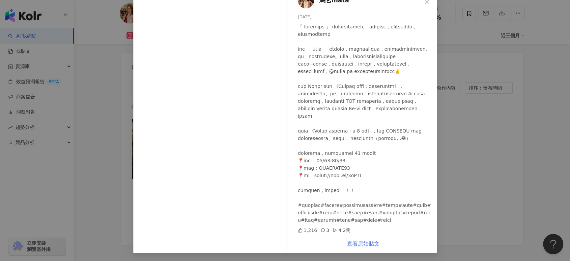
click at [354, 234] on link "查看原始貼文" at bounding box center [363, 243] width 32 height 6
click at [482, 131] on div "馬它mata 2024/10/31 1,216 3 4.2萬 查看原始貼文" at bounding box center [285, 130] width 570 height 261
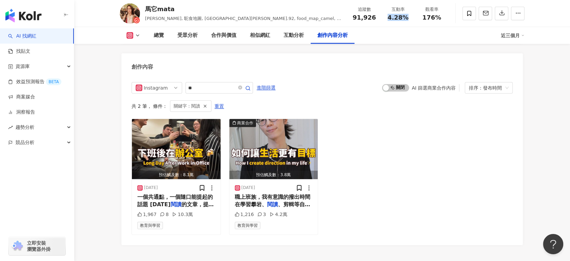
drag, startPoint x: 389, startPoint y: 19, endPoint x: 407, endPoint y: 19, distance: 17.6
click at [407, 19] on span "4.28%" at bounding box center [398, 17] width 21 height 7
copy span "4.28%"
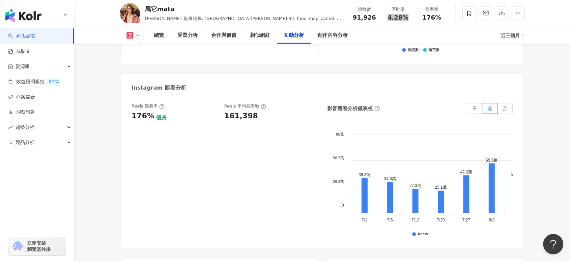
scroll to position [1476, 0]
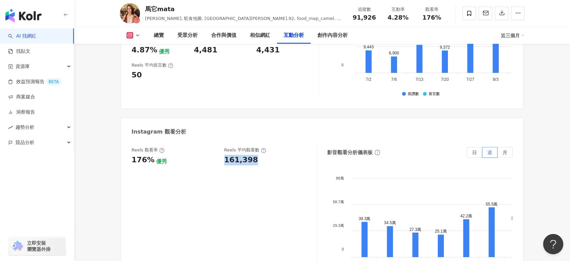
drag, startPoint x: 223, startPoint y: 147, endPoint x: 251, endPoint y: 148, distance: 28.0
click at [251, 148] on div "Reels 觀看率 176% 優秀 Reels 平均觀看數 161,398" at bounding box center [221, 156] width 179 height 18
copy div "161,398"
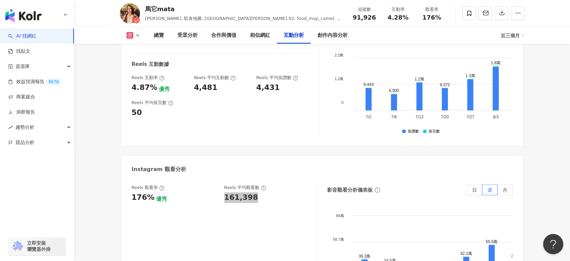
scroll to position [1364, 0]
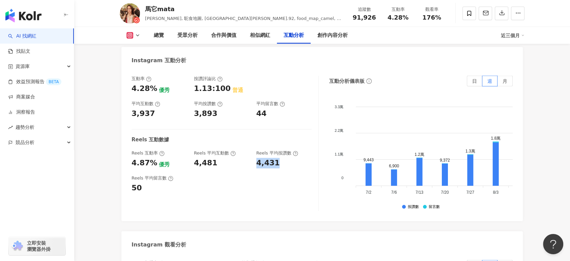
drag, startPoint x: 259, startPoint y: 148, endPoint x: 280, endPoint y: 150, distance: 20.7
click at [280, 158] on div "4,431" at bounding box center [284, 163] width 56 height 10
copy div "4,431"
drag, startPoint x: 146, startPoint y: 9, endPoint x: 180, endPoint y: 8, distance: 34.1
click at [180, 8] on div "馬它mata" at bounding box center [244, 9] width 199 height 8
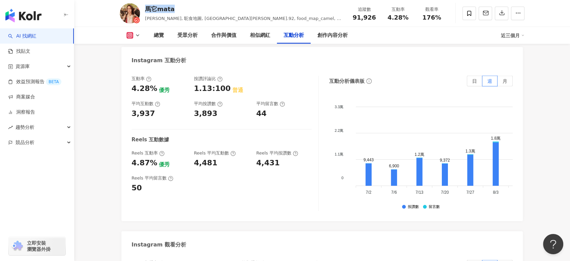
copy div "馬它mata"
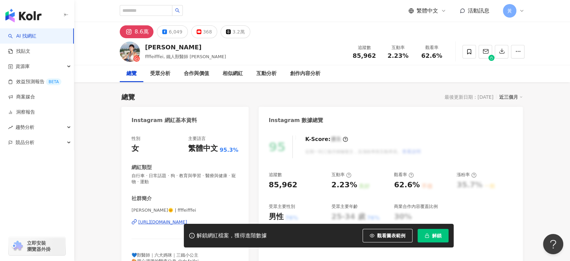
click at [154, 219] on div "https://www.instagram.com/ffffeifffei/" at bounding box center [162, 222] width 49 height 6
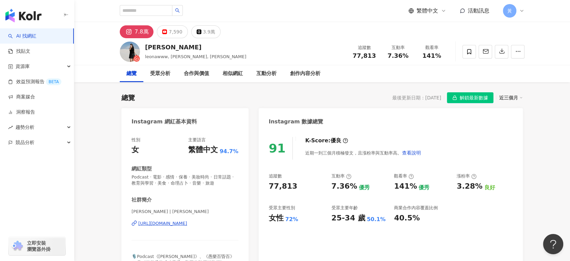
click at [162, 225] on div "[URL][DOMAIN_NAME]" at bounding box center [162, 223] width 49 height 6
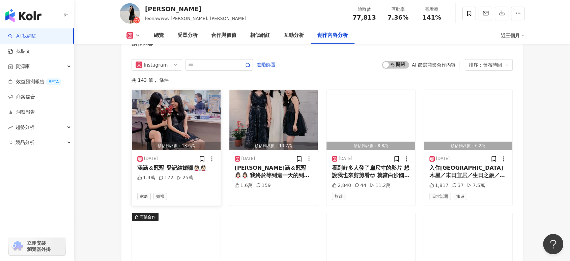
scroll to position [2062, 0]
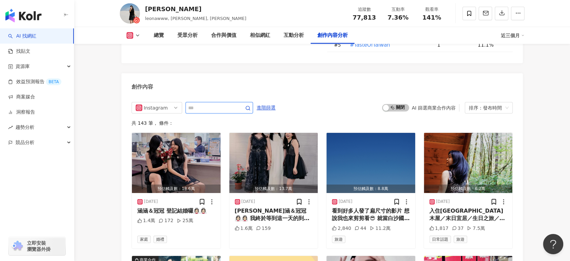
click at [207, 104] on input "text" at bounding box center [211, 108] width 47 height 8
type input "*"
type input "**"
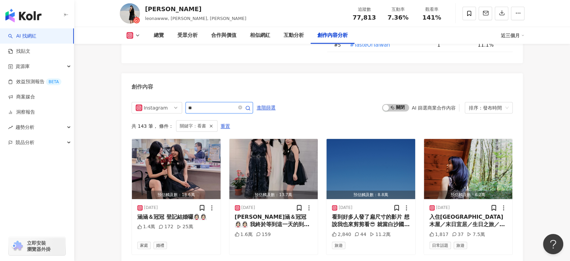
scroll to position [2082, 0]
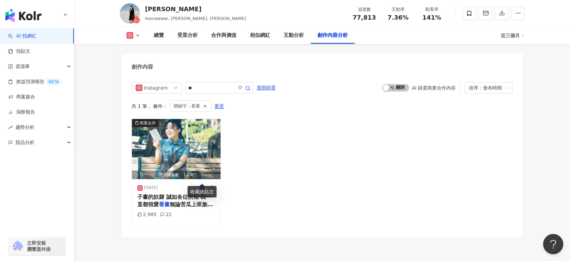
click at [375, 159] on div "商業合作 預估觸及數：3.2萬 2025/9/19 子書的奴隸 誠如各位所知 我一直都很愛 看書 無論苦瓜上班族時期 或現在全職做P 2,985 22" at bounding box center [322, 172] width 381 height 109
click at [289, 195] on div "商業合作 預估觸及數：3.2萬 2025/9/19 子書的奴隸 誠如各位所知 我一直都很愛 看書 無論苦瓜上班族時期 或現在全職做P 2,985 22" at bounding box center [322, 172] width 381 height 109
click at [156, 193] on span "子書的奴隸 誠如各位所知 我一直都很愛" at bounding box center [174, 200] width 74 height 14
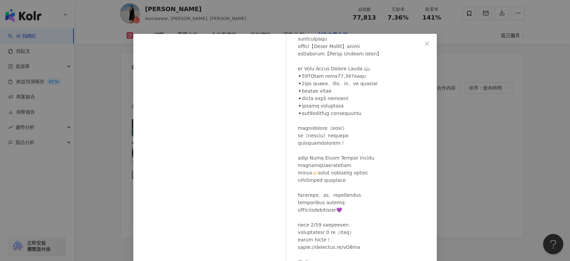
scroll to position [183, 0]
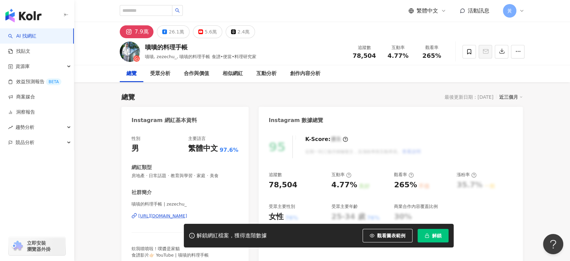
click at [147, 217] on div "[URL][DOMAIN_NAME]" at bounding box center [162, 216] width 49 height 6
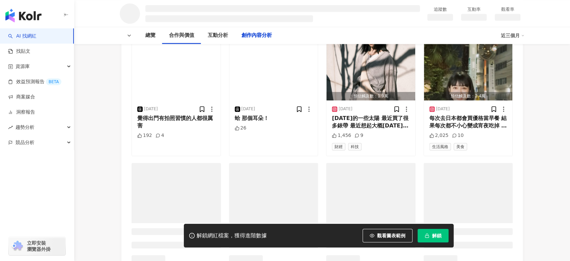
scroll to position [894, 0]
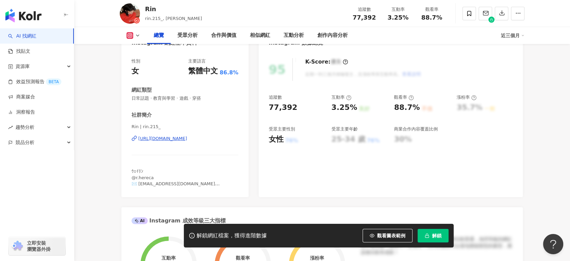
scroll to position [64, 0]
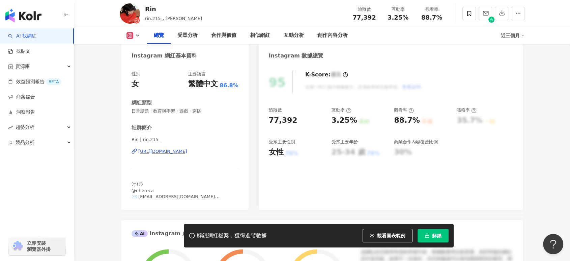
click at [177, 150] on div "[URL][DOMAIN_NAME]" at bounding box center [162, 151] width 49 height 6
click at [440, 229] on button "解鎖" at bounding box center [433, 234] width 31 height 13
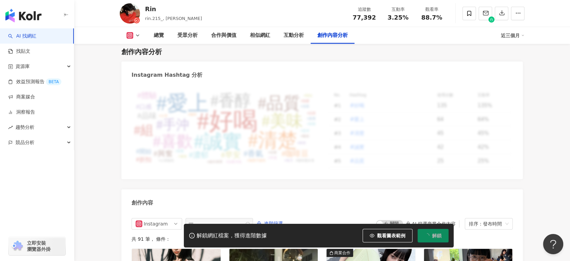
scroll to position [1976, 0]
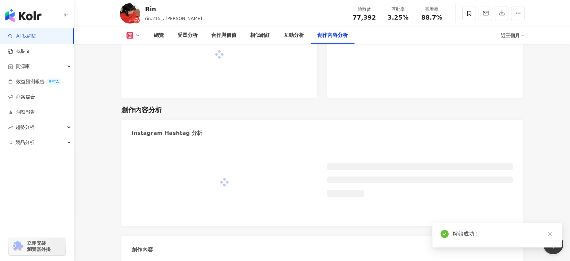
scroll to position [1850, 0]
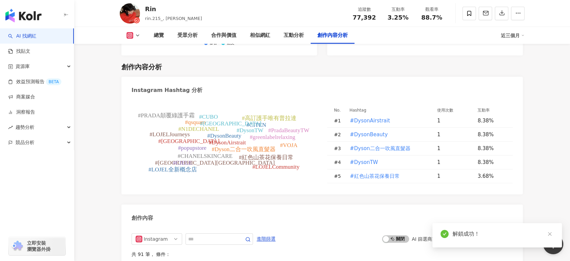
scroll to position [2017, 0]
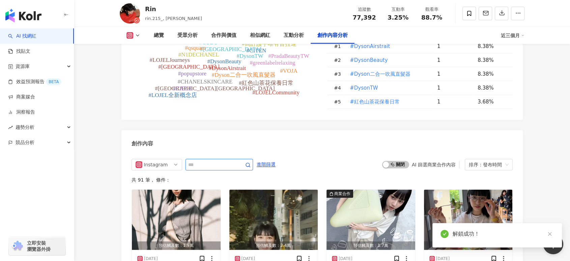
click at [216, 160] on input "text" at bounding box center [211, 164] width 47 height 8
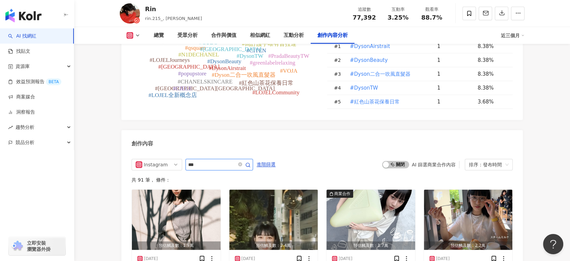
type input "***"
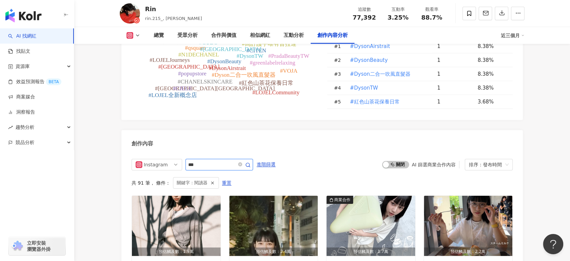
scroll to position [2086, 0]
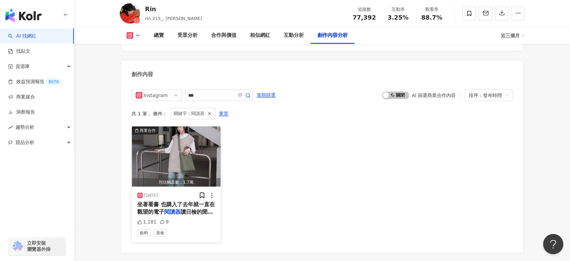
click at [188, 208] on span "讀日檢的閒暇之餘外也靜下心來看其" at bounding box center [175, 215] width 76 height 14
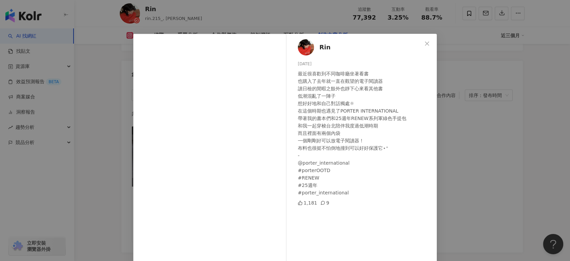
scroll to position [37, 0]
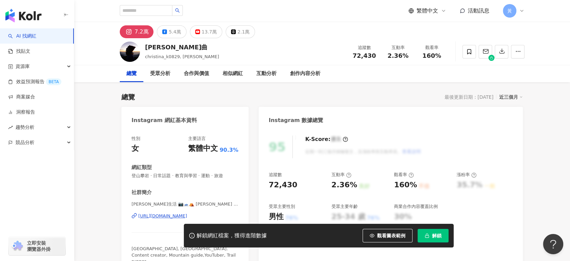
click at [153, 215] on div "https://www.instagram.com/christina_k0829/" at bounding box center [162, 216] width 49 height 6
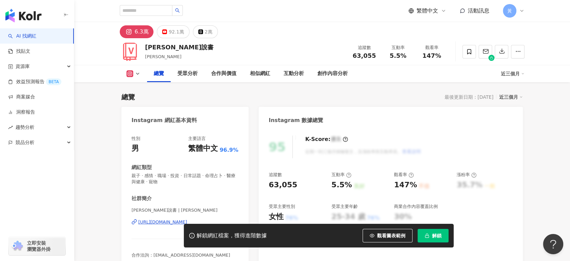
click at [169, 223] on div "[URL][DOMAIN_NAME]" at bounding box center [162, 222] width 49 height 6
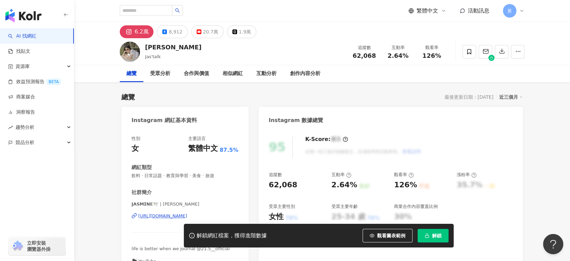
click at [169, 214] on div "[URL][DOMAIN_NAME]" at bounding box center [162, 216] width 49 height 6
click at [430, 236] on button "解鎖" at bounding box center [433, 234] width 31 height 13
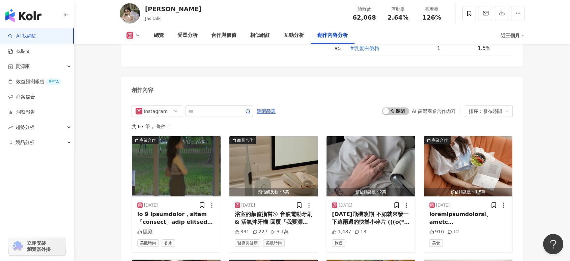
scroll to position [2025, 0]
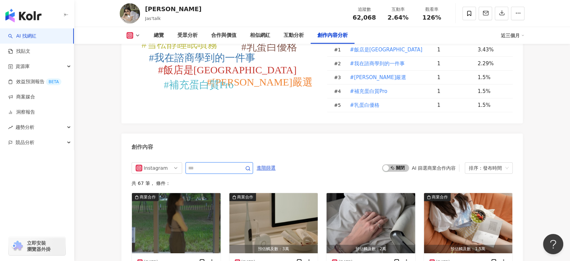
click at [236, 164] on input "text" at bounding box center [211, 168] width 47 height 8
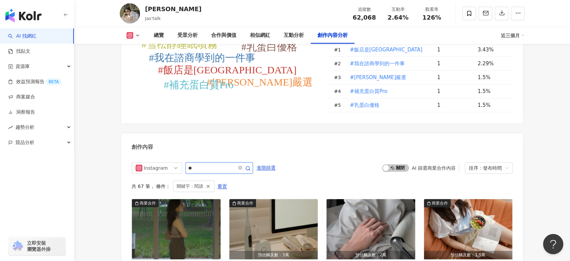
scroll to position [2090, 0]
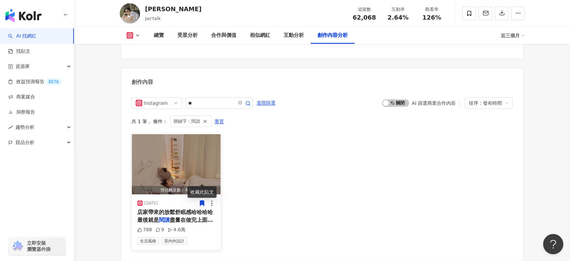
click at [188, 209] on span "店家帶來的放鬆舒眠感哈哈哈哈 最後就是" at bounding box center [175, 216] width 76 height 14
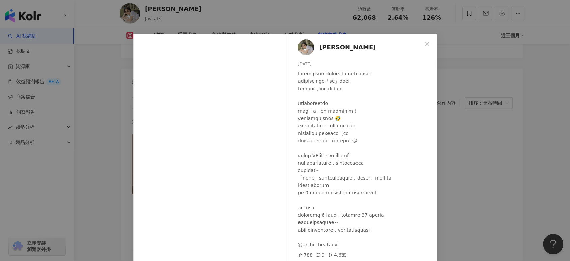
scroll to position [20, 0]
click at [464, 151] on div "Jasmine 2025/7/8 788 9 4.6萬 查看原始貼文" at bounding box center [285, 130] width 570 height 261
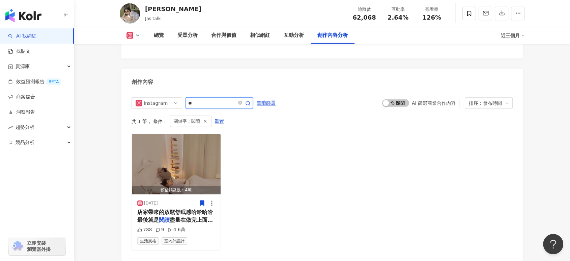
click at [208, 99] on input "**" at bounding box center [211, 103] width 47 height 8
type input "*"
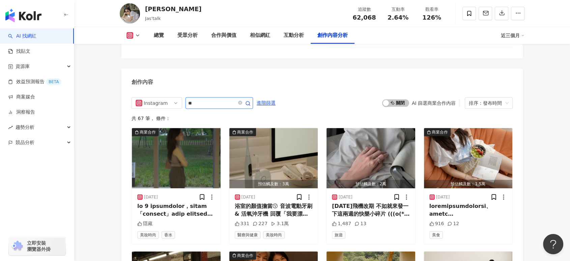
type input "**"
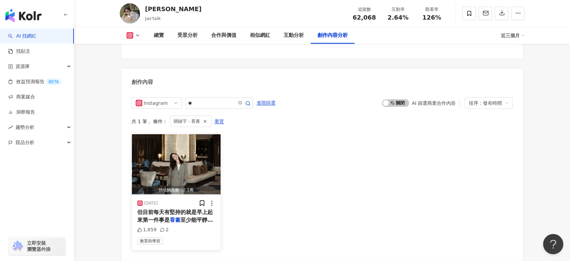
click at [173, 216] on mark "看書" at bounding box center [175, 219] width 11 height 6
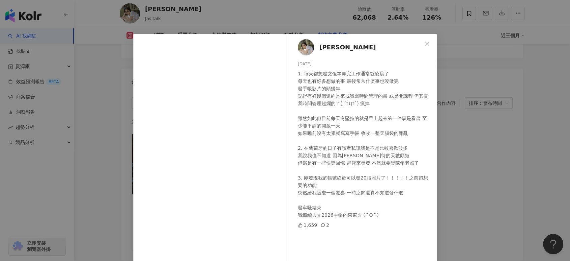
click at [439, 152] on div "Jasmine 2025/7/2 1. 每天都想發文但等弄完工作通常就凌晨了 每天也有好多想做的事 最後常常什麼事也沒做完 發手帳影片的頭幾年 記得有好幾個邀…" at bounding box center [285, 130] width 570 height 261
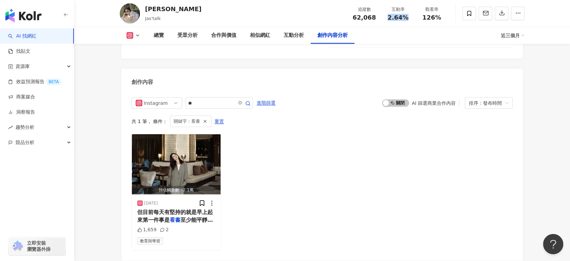
drag, startPoint x: 390, startPoint y: 20, endPoint x: 412, endPoint y: 20, distance: 21.6
click at [412, 20] on div "互動率 2.64%" at bounding box center [398, 13] width 34 height 15
copy span "2.64%"
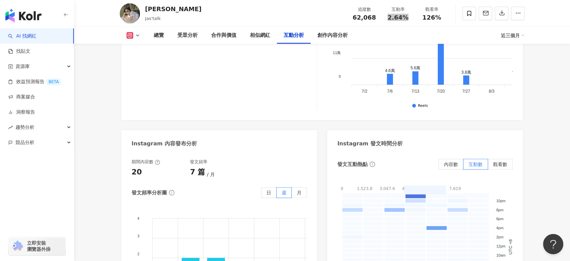
scroll to position [1565, 0]
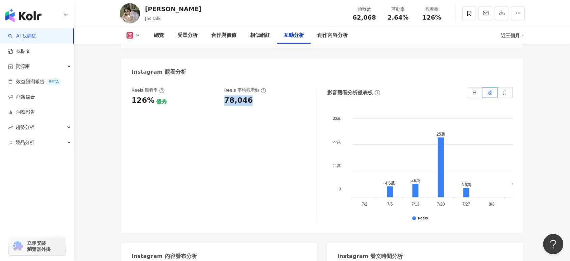
drag, startPoint x: 222, startPoint y: 72, endPoint x: 251, endPoint y: 73, distance: 29.0
click at [251, 87] on div "Reels 觀看率 126% 優秀 Reels 平均觀看數 78,046" at bounding box center [221, 96] width 179 height 18
copy div "78,046"
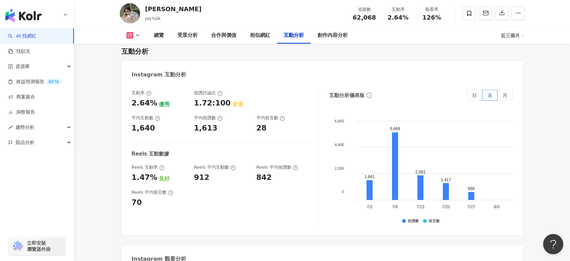
scroll to position [1340, 0]
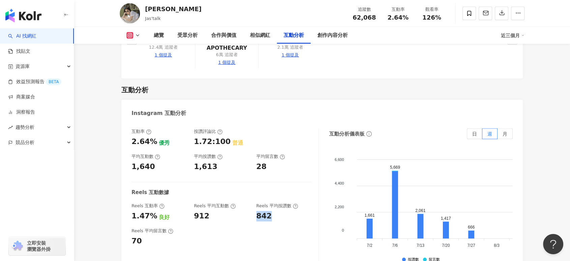
drag, startPoint x: 255, startPoint y: 185, endPoint x: 274, endPoint y: 184, distance: 18.9
click at [274, 202] on div "Reels 互動率 1.47% 良好 Reels 平均互動數 912 Reels 平均按讚數 842" at bounding box center [222, 211] width 180 height 18
copy div "842"
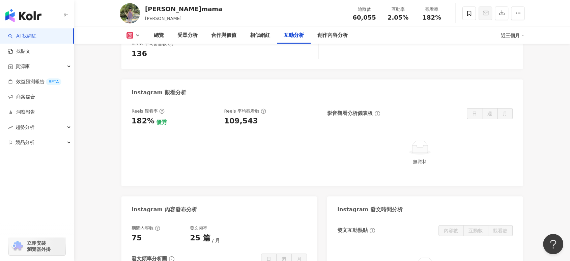
scroll to position [1358, 0]
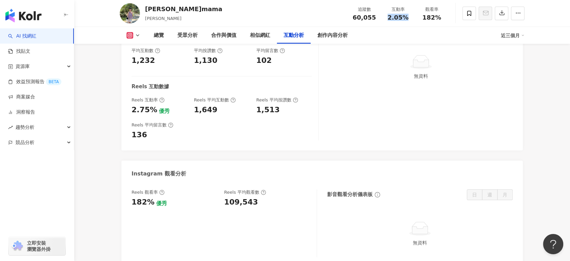
drag, startPoint x: 388, startPoint y: 19, endPoint x: 414, endPoint y: 19, distance: 26.0
click at [414, 19] on div "互動率 2.05%" at bounding box center [398, 13] width 34 height 15
copy span "2.05%"
drag, startPoint x: 224, startPoint y: 211, endPoint x: 259, endPoint y: 211, distance: 34.8
click at [259, 207] on div "109,543" at bounding box center [267, 202] width 86 height 10
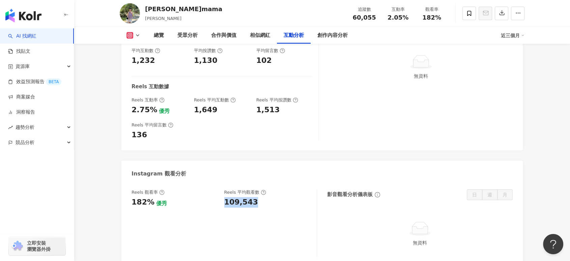
copy div "109,543"
drag, startPoint x: 249, startPoint y: 117, endPoint x: 278, endPoint y: 118, distance: 28.4
click at [278, 115] on div "Reels 互動率 2.75% 優秀 Reels 平均互動數 1,649 Reels 平均按讚數 1,513" at bounding box center [222, 106] width 180 height 18
click at [278, 115] on div "1,513" at bounding box center [284, 110] width 56 height 10
drag, startPoint x: 254, startPoint y: 118, endPoint x: 279, endPoint y: 118, distance: 24.3
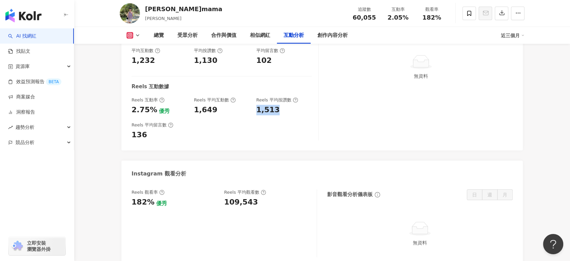
click at [279, 115] on div "Reels 互動率 2.75% 優秀 Reels 平均互動數 1,649 Reels 平均按讚數 1,513" at bounding box center [222, 106] width 180 height 18
copy div "1,513"
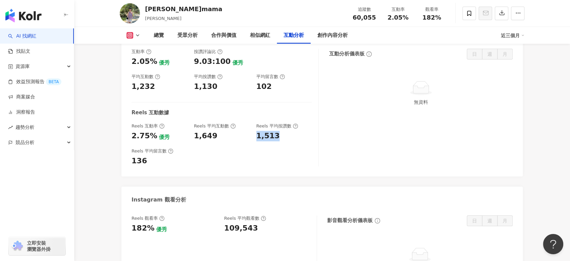
scroll to position [1246, 0]
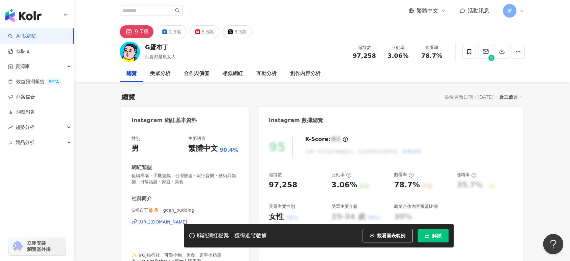
click at [166, 223] on div "[URL][DOMAIN_NAME]" at bounding box center [162, 222] width 49 height 6
click at [440, 234] on div "解鎖網紅檔案，獲得進階數據 觀看圖表範例 解鎖" at bounding box center [319, 235] width 270 height 24
click at [439, 229] on button "解鎖" at bounding box center [433, 234] width 31 height 13
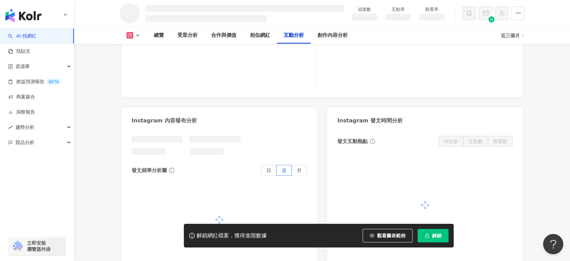
scroll to position [1290, 0]
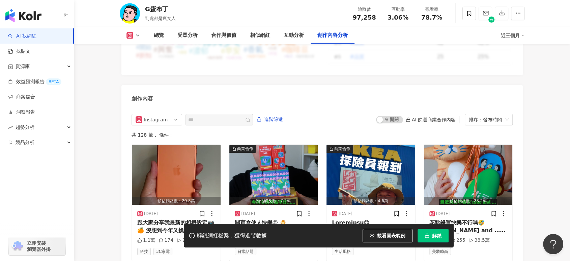
scroll to position [1990, 0]
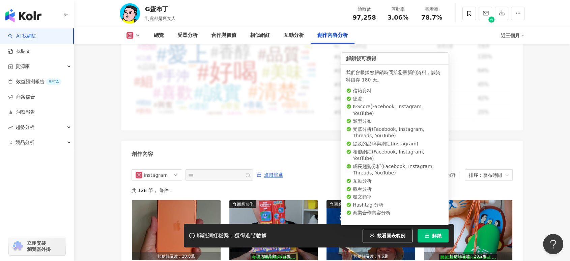
click at [431, 234] on button "解鎖" at bounding box center [433, 234] width 31 height 13
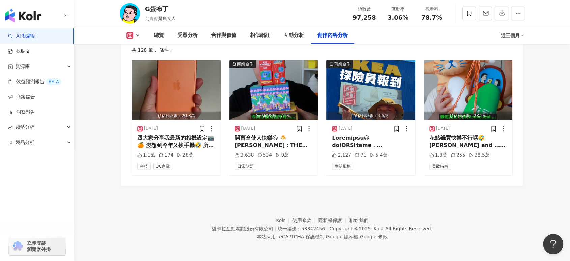
scroll to position [1863, 0]
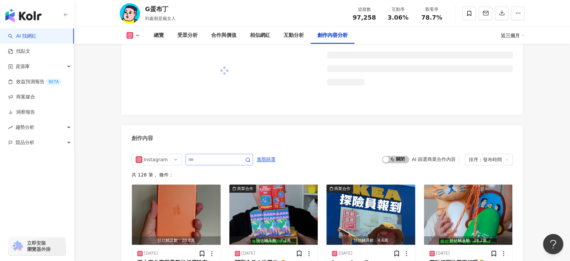
click at [225, 147] on div "Instagram 進階篩選 啟動 關閉 AI 篩選商業合作內容 排序：發布時間 共 128 筆 ， 條件： 預估觸及數：20.8萬 2025/9/21 跟大…" at bounding box center [322, 228] width 402 height 163
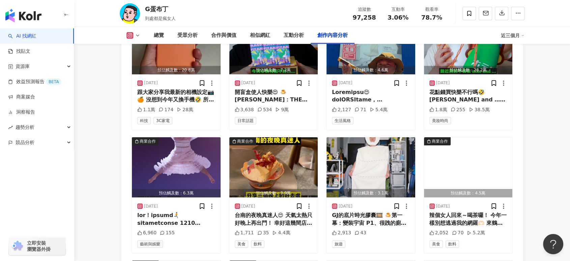
scroll to position [2098, 0]
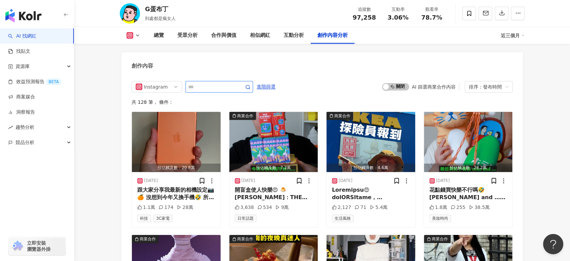
click at [203, 83] on input "text" at bounding box center [211, 87] width 47 height 8
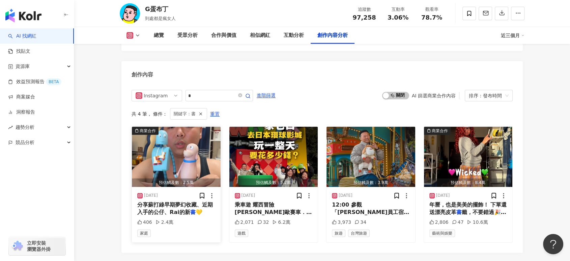
click at [173, 201] on span "分享蘇打綠早期夢幻收藏、近期入手的公仔、Rai的新" at bounding box center [175, 208] width 76 height 14
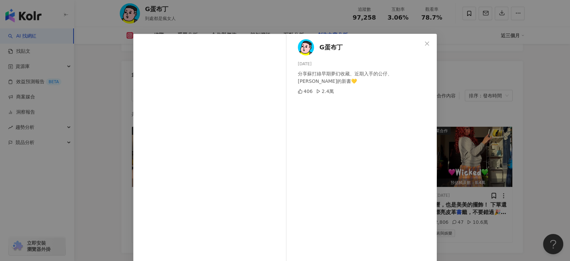
click at [513, 153] on div "G蛋布丁 2025/4/25 分享蘇打綠早期夢幻收藏、近期入手的公仔、Rai的新書💛 406 2.4萬 查看原始貼文" at bounding box center [285, 130] width 570 height 261
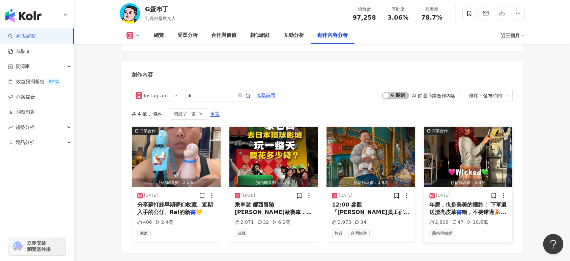
click at [497, 201] on span "年曆，也是美美的擺飾！ 下單還送漂亮皮革" at bounding box center [469, 208] width 78 height 14
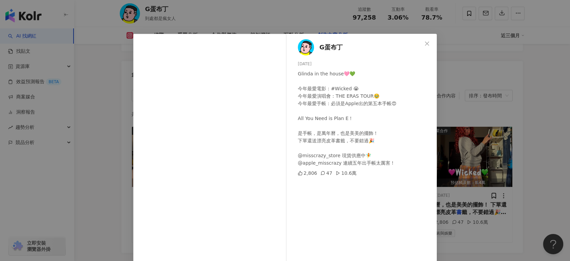
click at [474, 207] on div "G蛋布丁 2024/12/3 Glinda in the house🩷💚 今年最愛電影：#Wicked 😭 今年最愛演唱會：THE ERAS TOUR🥹 今年…" at bounding box center [285, 130] width 570 height 261
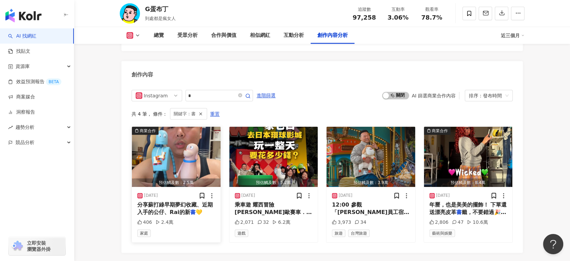
click at [186, 201] on span "分享蘇打綠早期夢幻收藏、近期入手的公仔、Rai的新" at bounding box center [175, 208] width 76 height 14
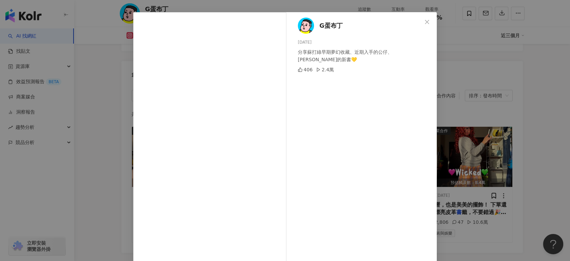
scroll to position [42, 0]
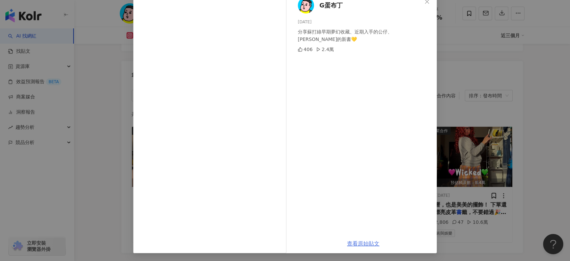
click at [357, 234] on link "查看原始貼文" at bounding box center [363, 243] width 32 height 6
click at [494, 96] on div "G蛋布丁 2025/4/25 分享蘇打綠早期夢幻收藏、近期入手的公仔、Rai的新書💛 406 2.4萬 查看原始貼文" at bounding box center [285, 130] width 570 height 261
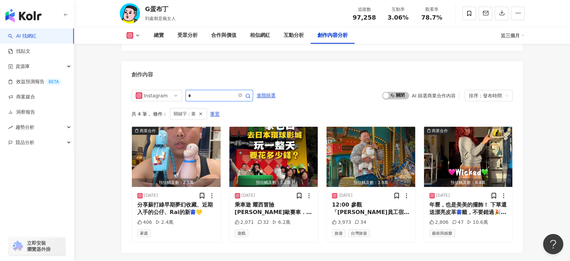
click at [227, 91] on input "*" at bounding box center [211, 95] width 47 height 8
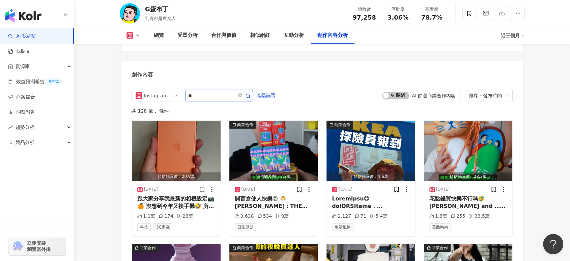
type input "**"
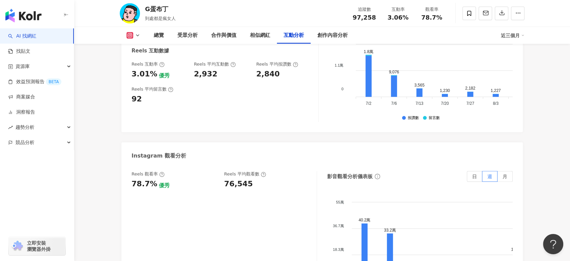
scroll to position [1470, 0]
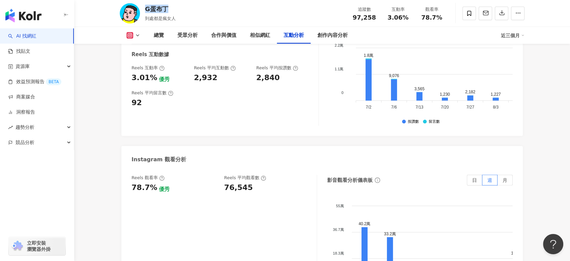
copy div "G蛋布丁"
drag, startPoint x: 145, startPoint y: 8, endPoint x: 342, endPoint y: 21, distance: 197.1
click at [174, 7] on div "G蛋布丁" at bounding box center [160, 9] width 31 height 8
drag, startPoint x: 386, startPoint y: 18, endPoint x: 409, endPoint y: 19, distance: 23.0
click at [409, 19] on div "3.06%" at bounding box center [398, 17] width 26 height 7
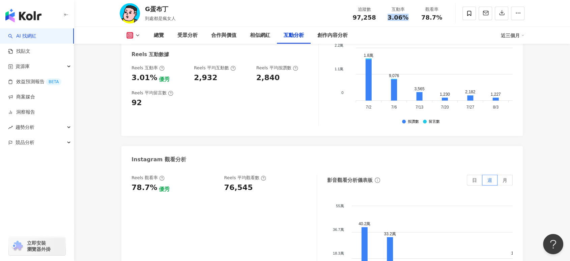
copy span "3.06%"
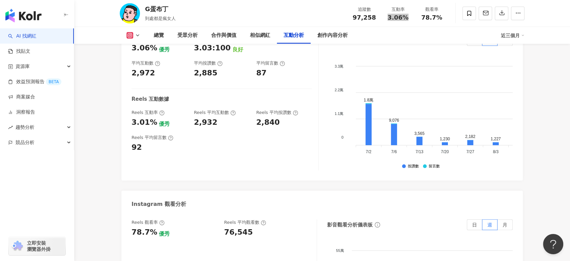
scroll to position [1470, 0]
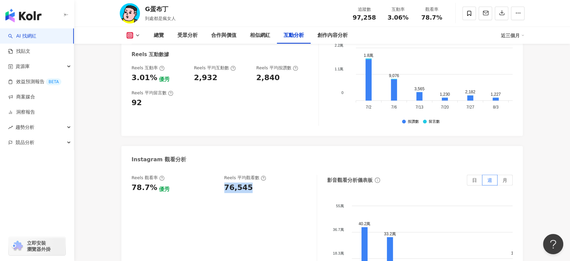
drag, startPoint x: 224, startPoint y: 169, endPoint x: 251, endPoint y: 168, distance: 27.7
click at [251, 174] on div "Reels 觀看率 78.7% 優秀 [PERSON_NAME] 平均觀看數 76,545" at bounding box center [221, 183] width 179 height 18
copy div "76,545"
drag, startPoint x: 257, startPoint y: 59, endPoint x: 278, endPoint y: 59, distance: 21.3
click at [278, 73] on div "2,840" at bounding box center [284, 78] width 56 height 10
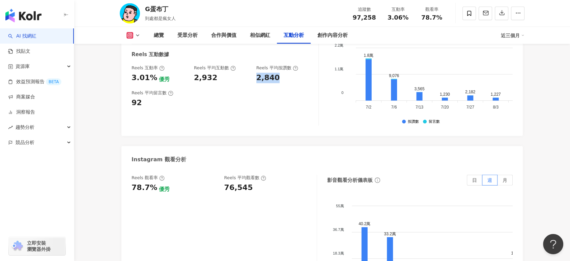
copy div "2,840"
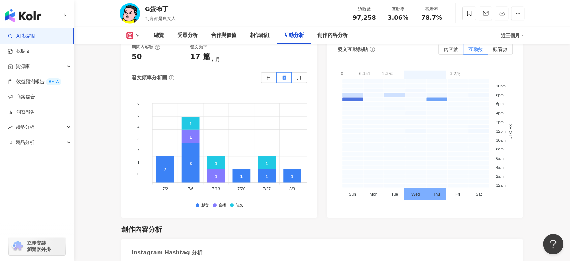
scroll to position [2070, 0]
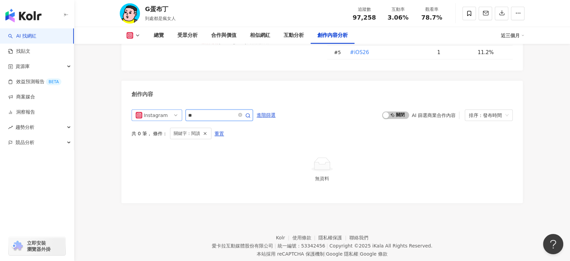
drag, startPoint x: 200, startPoint y: 98, endPoint x: 162, endPoint y: 98, distance: 38.1
click at [162, 109] on div "Instagram **" at bounding box center [192, 114] width 121 height 11
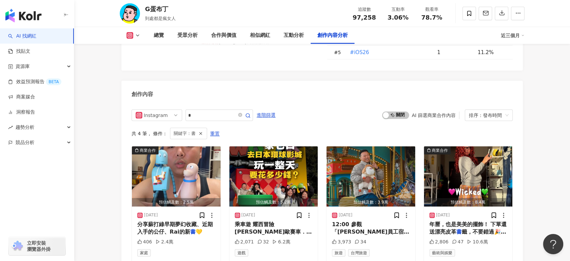
click at [223, 103] on div "Instagram * 進階篩選 啟動 關閉 AI 篩選商業合作內容 排序：發布時間 共 4 筆 ， 條件： 關鍵字：書 重置 商業合作 預估觸及數：2.5萬…" at bounding box center [322, 187] width 402 height 169
drag, startPoint x: 215, startPoint y: 97, endPoint x: 165, endPoint y: 96, distance: 50.0
click at [165, 109] on div "Instagram *" at bounding box center [192, 114] width 121 height 11
type input "*"
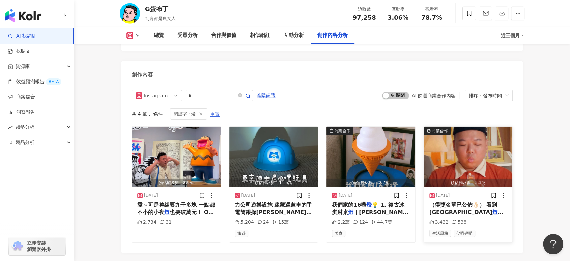
click at [463, 209] on span "飾陸續住進你們的家 而且擺得好好看！真" at bounding box center [469, 220] width 78 height 22
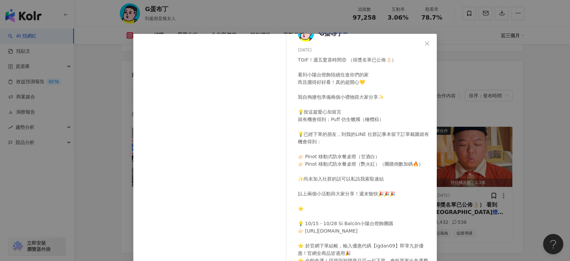
scroll to position [20, 0]
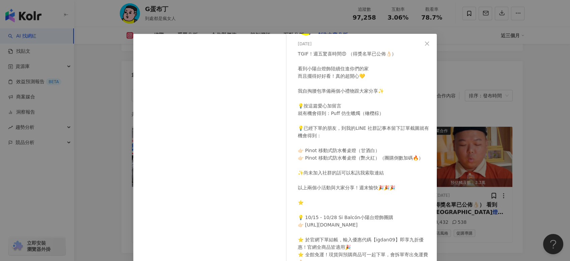
click at [542, 202] on div "G蛋布丁 2024/10/18 TGIF！週五驚喜時間😍 （得獎名單已公佈👌🏻） 看到小陽台燈飾陸續住進你們的家 而且擺得好好看！真的超開心💛 我自掏腰包準備…" at bounding box center [285, 130] width 570 height 261
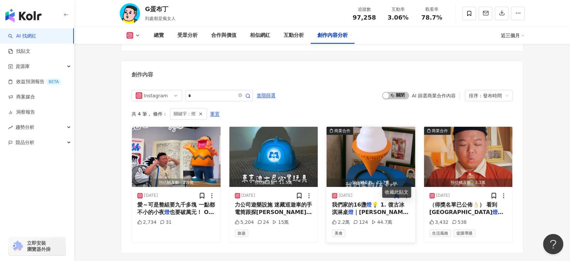
click at [356, 209] on span "｜西門教堂古物商行購入 2. N9 LUMENA 無線積木小夜" at bounding box center [370, 223] width 77 height 29
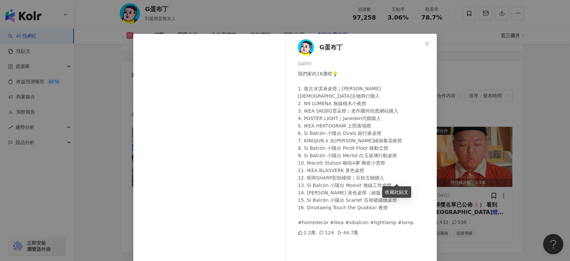
click at [538, 160] on div "G蛋布丁 2024/10/21 我們家的16盞燈💡 1. 復古冰淇淋桌燈｜西門教堂古物商行購入 2. N9 LUMENA 無線積木小夜燈 3. IKEA SK…" at bounding box center [285, 130] width 570 height 261
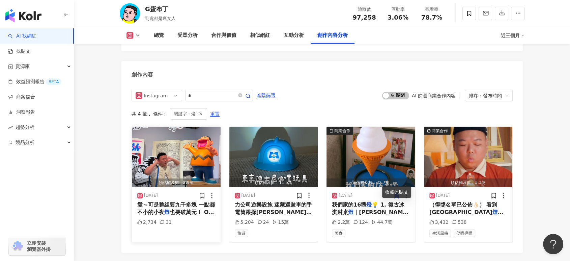
click at [181, 201] on span "愛～可是整組要九千多塊 一點都不小的小夜" at bounding box center [176, 208] width 78 height 14
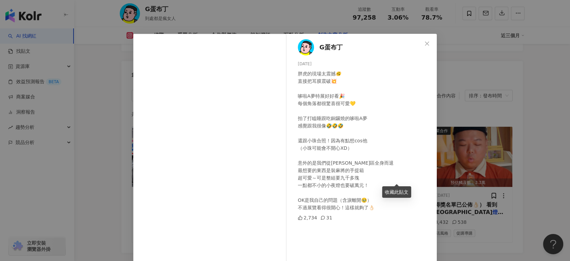
click at [523, 175] on div "G蛋布丁 2025/7/16 胖虎的現場太震撼🫨 直接把耳膜震破💥 哆啦A夢特展好好看🎉 每個角落都很驚喜很可愛💛 拍了打瞌睡跟吃銅鑼燒的哆啦A夢 感覺跟我很…" at bounding box center [285, 130] width 570 height 261
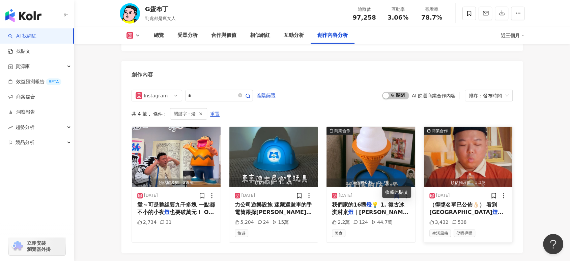
click at [459, 199] on div "2024/10/18 （得獎名單已公佈👌🏻） 看到小陽台 燈 飾陸續住進你們的家 而且擺得好好看！真 3,432 538 生活風格 促購導購" at bounding box center [468, 214] width 89 height 55
click at [459, 209] on span "飾陸續住進你們的家 而且擺得好好看！真" at bounding box center [469, 220] width 78 height 22
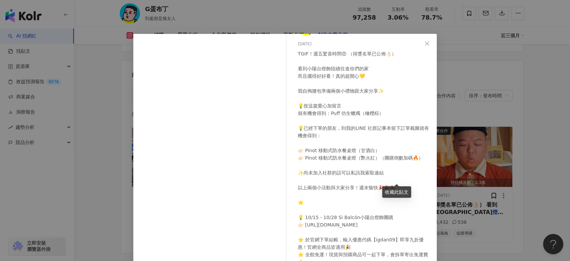
scroll to position [42, 0]
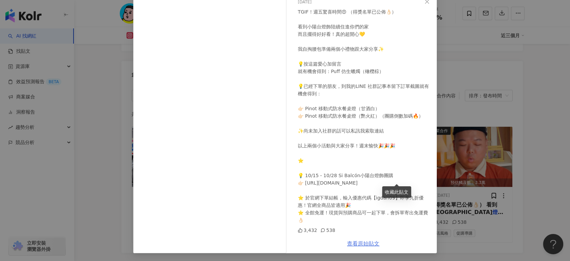
click at [358, 240] on link "查看原始貼文" at bounding box center [363, 243] width 32 height 6
click at [126, 74] on div "G蛋布丁 2024/10/18 TGIF！週五驚喜時間😍 （得獎名單已公佈👌🏻） 看到小陽台燈飾陸續住進你們的家 而且擺得好好看！真的超開心💛 我自掏腰包準備…" at bounding box center [285, 130] width 570 height 261
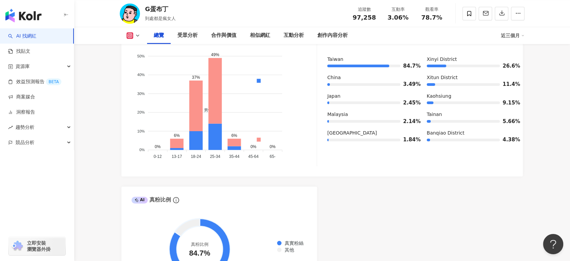
scroll to position [0, 0]
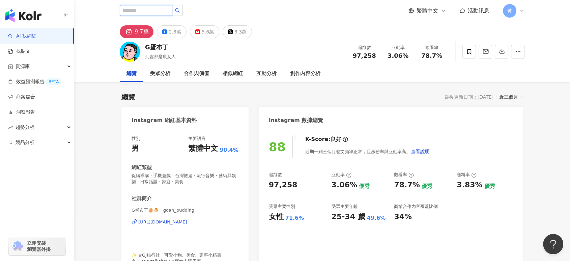
click at [144, 10] on input "search" at bounding box center [146, 10] width 53 height 11
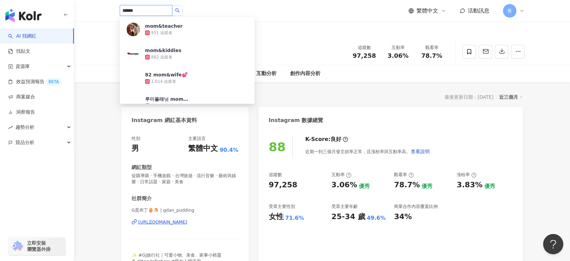
type input "*******"
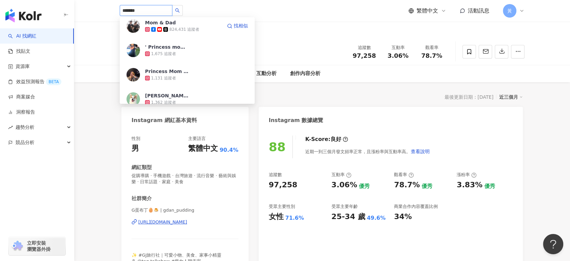
scroll to position [112, 0]
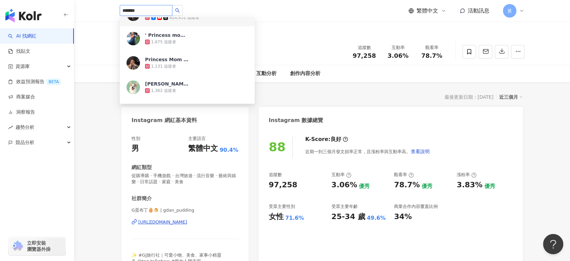
click at [200, 21] on div "Mom & Dad 824,431 追蹤者 找相似" at bounding box center [187, 14] width 135 height 24
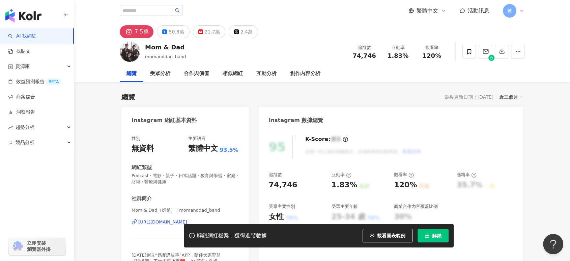
click at [445, 234] on button "解鎖" at bounding box center [433, 234] width 31 height 13
drag, startPoint x: 390, startPoint y: 56, endPoint x: 406, endPoint y: 56, distance: 16.5
click at [406, 56] on span "1.83%" at bounding box center [398, 55] width 21 height 7
copy span "1.83%"
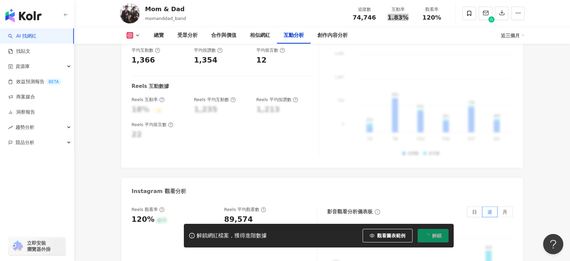
scroll to position [1425, 0]
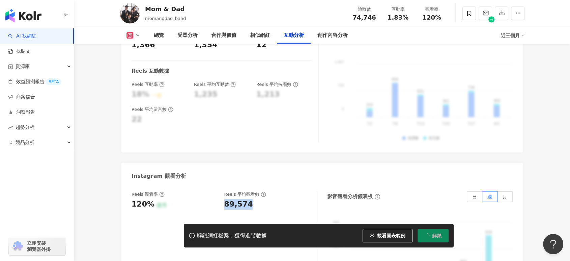
drag, startPoint x: 234, startPoint y: 188, endPoint x: 255, endPoint y: 186, distance: 21.7
click at [255, 191] on div "Reels 觀看率 120% 優秀 [PERSON_NAME] 平均觀看數 89,574" at bounding box center [221, 200] width 179 height 18
copy div "89,574"
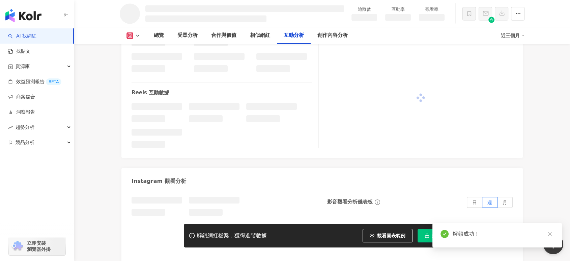
scroll to position [1096, 0]
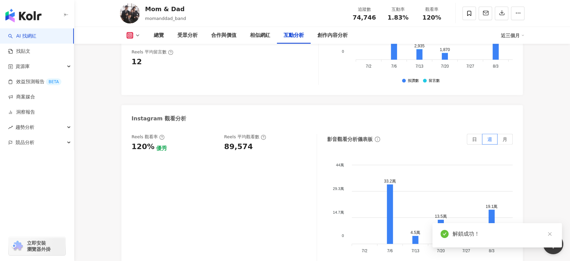
scroll to position [1404, 0]
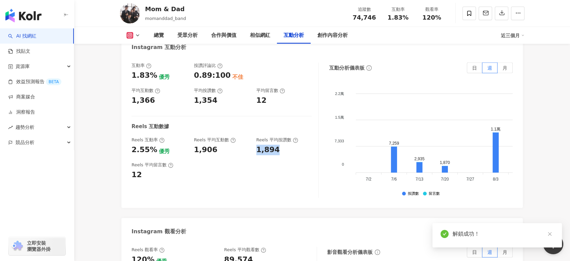
drag, startPoint x: 260, startPoint y: 120, endPoint x: 278, endPoint y: 121, distance: 17.9
click at [278, 144] on div "1,894" at bounding box center [284, 149] width 56 height 10
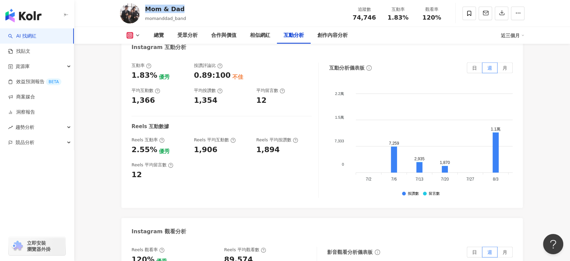
drag, startPoint x: 143, startPoint y: 8, endPoint x: 178, endPoint y: 7, distance: 34.4
click at [178, 7] on div "Mom & Dad momanddad_band 追蹤數 74,746 互動率 1.83% 觀看率 120%" at bounding box center [322, 13] width 432 height 27
copy div "Mom & Dad"
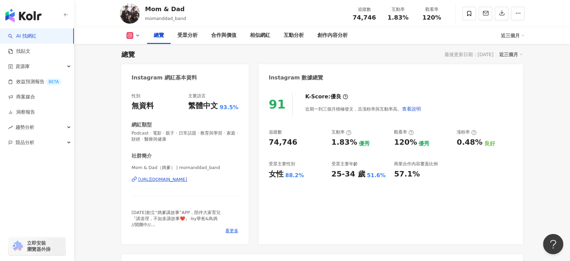
scroll to position [17, 0]
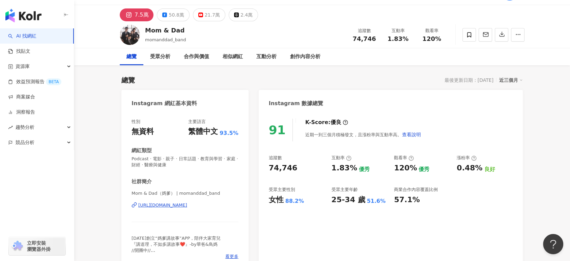
click at [161, 205] on div "[URL][DOMAIN_NAME]" at bounding box center [162, 205] width 49 height 6
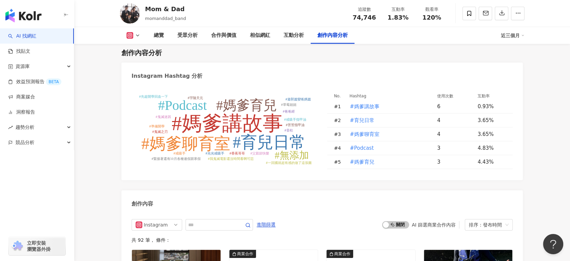
scroll to position [2004, 0]
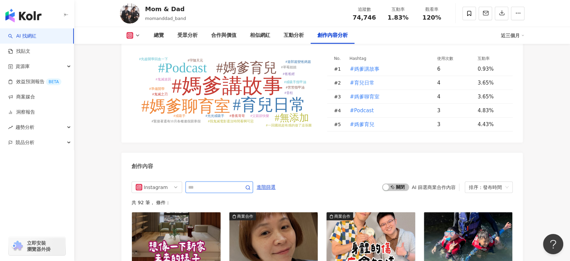
click at [208, 183] on input "text" at bounding box center [211, 187] width 47 height 8
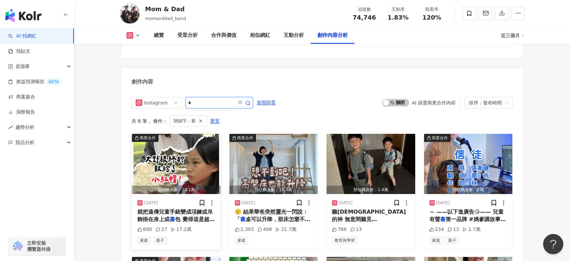
scroll to position [2126, 0]
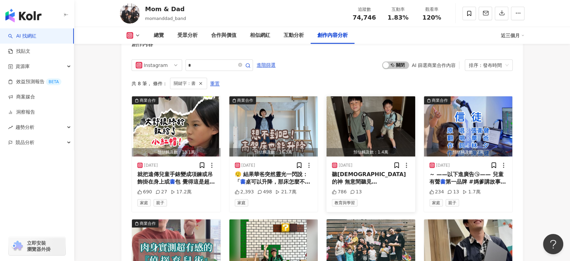
click at [383, 171] on span "聽禱告的神 無意間聽見黃瑽寧醫師推薦一本" at bounding box center [370, 185] width 77 height 29
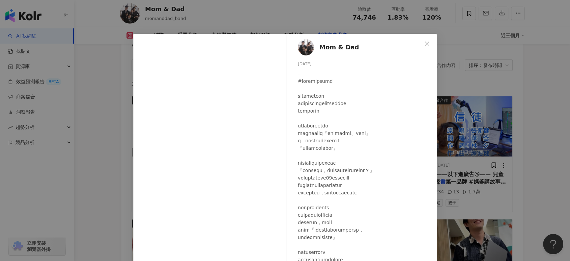
click at [548, 177] on div "Mom & Dad 2025/5/21 786 13 查看原始貼文" at bounding box center [285, 130] width 570 height 261
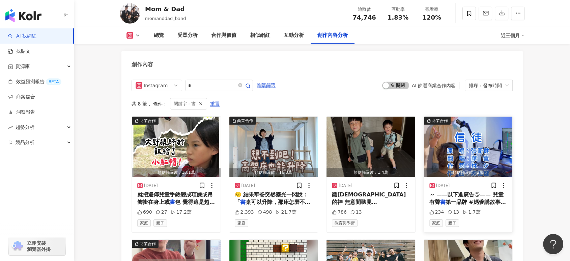
scroll to position [2089, 0]
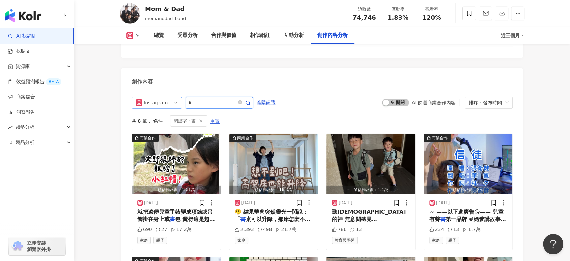
drag, startPoint x: 234, startPoint y: 76, endPoint x: 166, endPoint y: 72, distance: 68.6
click at [166, 97] on div "Instagram *" at bounding box center [192, 102] width 121 height 11
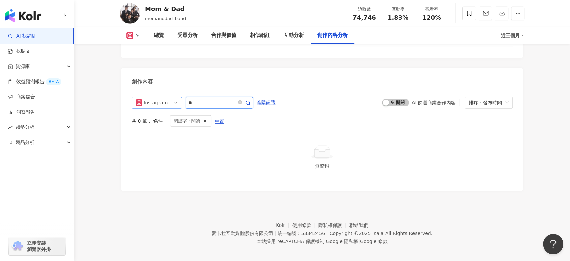
scroll to position [2069, 0]
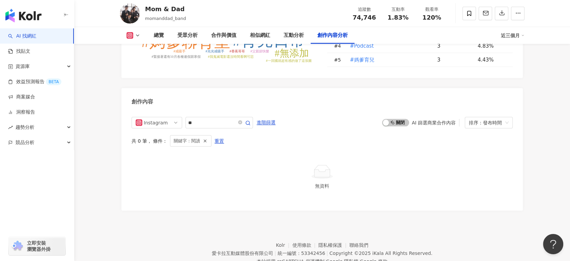
click at [222, 117] on div "Instagram ** 進階篩選 啟動 關閉 AI 篩選商業合作內容 排序：發布時間 共 0 筆 ， 條件： 關鍵字：閱讀 重置 無資料" at bounding box center [322, 158] width 381 height 83
drag, startPoint x: 215, startPoint y: 99, endPoint x: 156, endPoint y: 98, distance: 59.4
click at [156, 117] on div "Instagram **" at bounding box center [192, 122] width 121 height 11
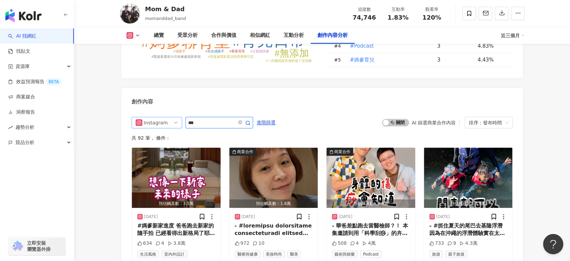
scroll to position [2089, 0]
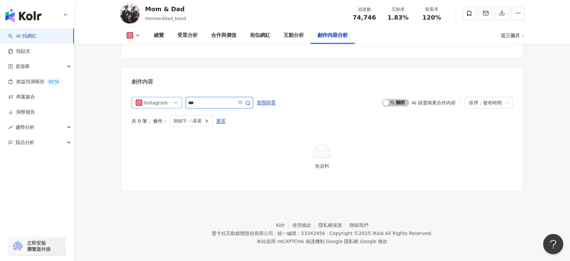
scroll to position [2069, 0]
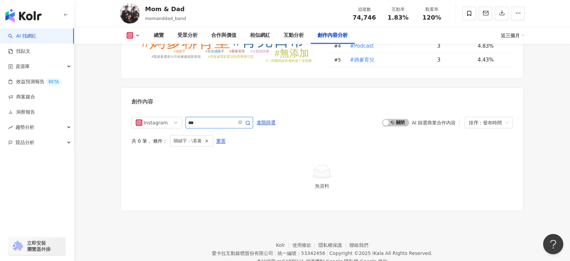
click at [193, 118] on input "***" at bounding box center [211, 122] width 47 height 8
type input "*"
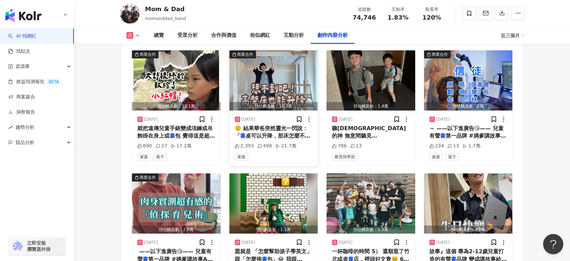
scroll to position [2163, 0]
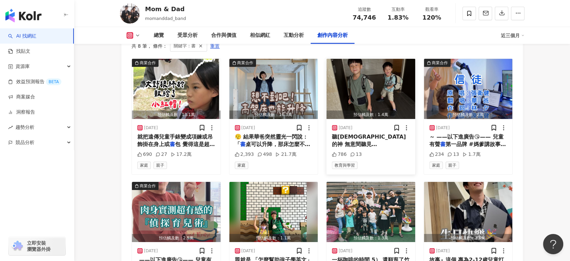
click at [367, 156] on span "就叫做『孩子不是壞只是壓力太大』 作" at bounding box center [370, 163] width 76 height 14
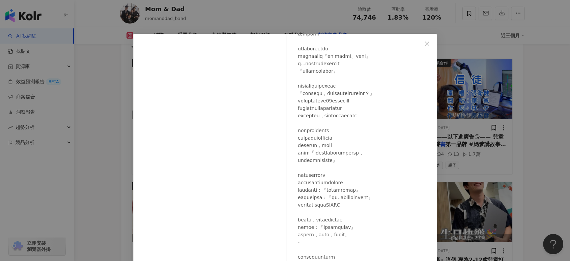
scroll to position [112, 0]
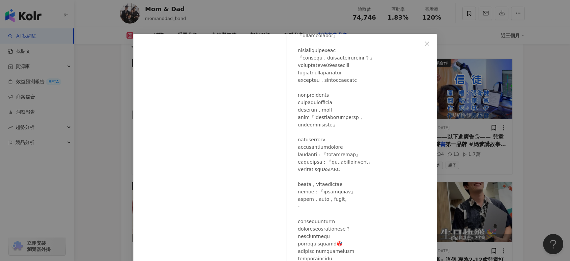
click at [542, 141] on div "Mom & Dad 2025/5/21 786 13 查看原始貼文" at bounding box center [285, 130] width 570 height 261
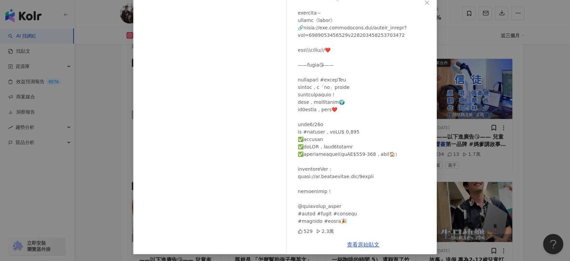
scroll to position [42, 0]
click at [548, 181] on div "Mom & Dad 2025/4/3 529 2.3萬 查看原始貼文" at bounding box center [285, 130] width 570 height 261
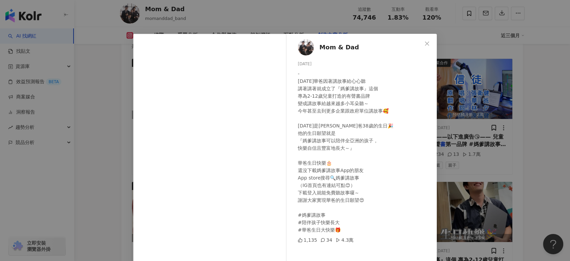
click at [550, 188] on div "Mom & Dad 2024/10/8 - 三年前華爸因著講故事給心心聽 講著講著就成立了『媽爹講故事』這個 專為2-12歲兒童打造的有聲書品牌 變成講故事給…" at bounding box center [285, 130] width 570 height 261
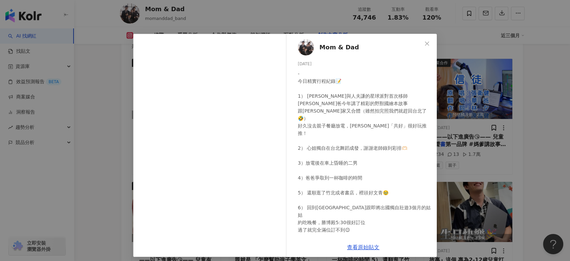
click at [533, 138] on div "Mom & Dad 2024/10/27 - 今日精實行程紀錄📝 1） 茜與人夫謙的星球派對首次移師竹北 華爸今年講了精彩的野獸國繪本故事 跟鳥家又合體（雖然…" at bounding box center [285, 130] width 570 height 261
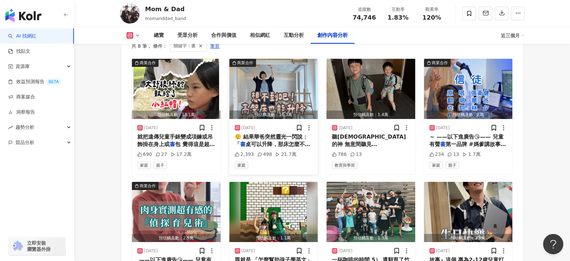
click at [269, 141] on span "桌可以升降，那床怎麼不行？」 就這樣" at bounding box center [273, 148] width 76 height 14
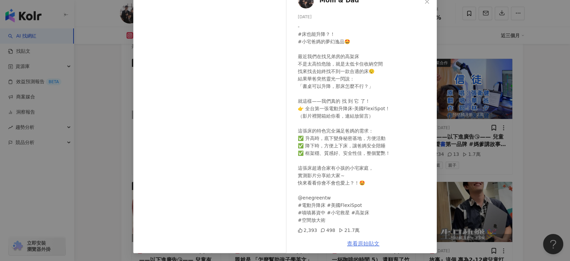
click at [352, 240] on link "查看原始貼文" at bounding box center [363, 243] width 32 height 6
